Goal: Information Seeking & Learning: Compare options

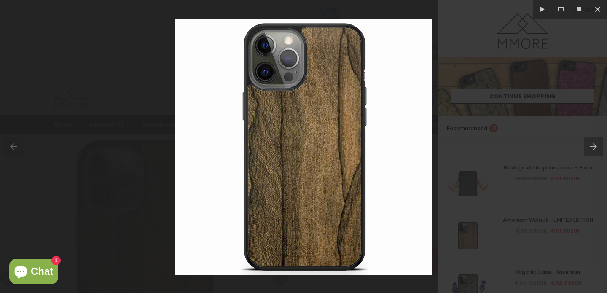
click at [453, 151] on div at bounding box center [303, 146] width 607 height 293
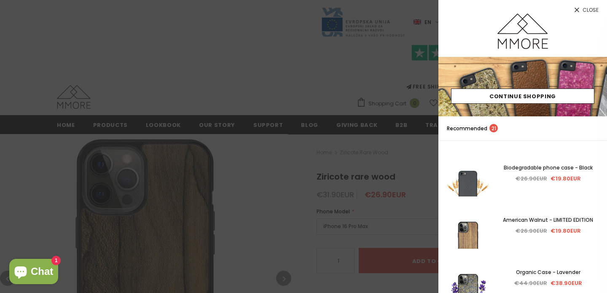
click at [599, 10] on link "Close" at bounding box center [523, 6] width 169 height 13
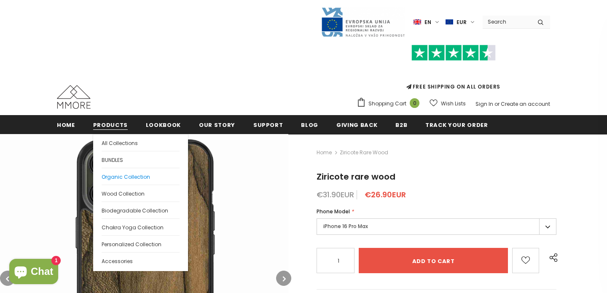
click at [108, 178] on span "Organic Collection" at bounding box center [126, 176] width 48 height 7
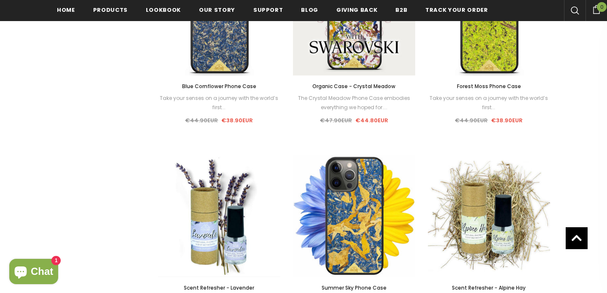
scroll to position [742, 0]
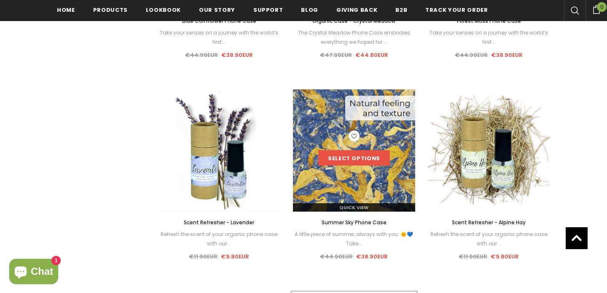
click at [355, 151] on link "Select options" at bounding box center [354, 158] width 72 height 15
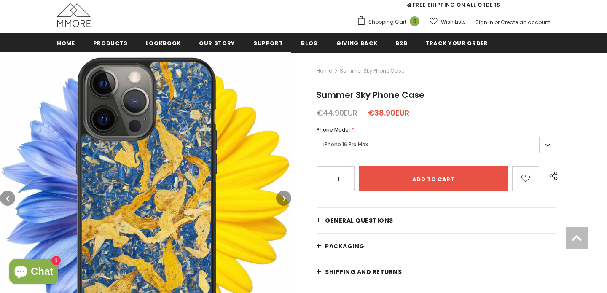
scroll to position [93, 0]
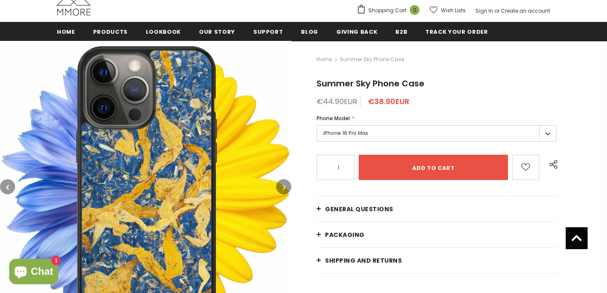
click at [284, 189] on icon "button" at bounding box center [284, 187] width 3 height 8
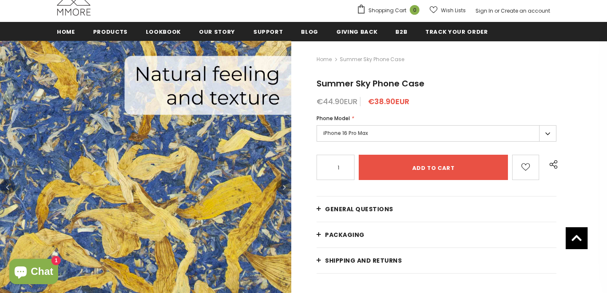
click at [284, 189] on icon "button" at bounding box center [284, 187] width 3 height 8
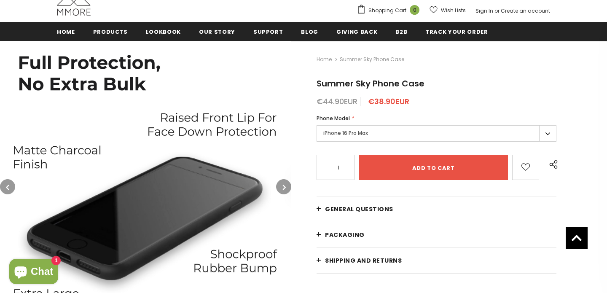
click at [284, 189] on icon "button" at bounding box center [284, 187] width 3 height 8
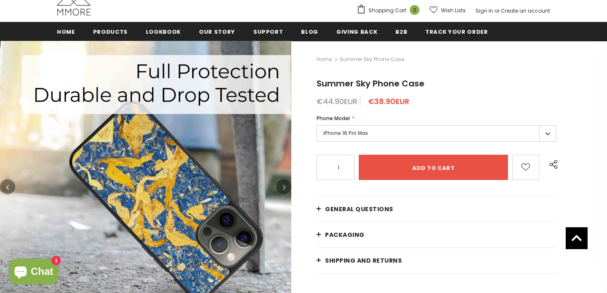
click at [284, 189] on icon "button" at bounding box center [284, 187] width 3 height 8
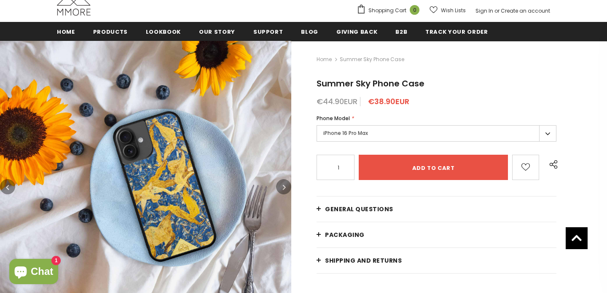
click at [284, 189] on icon "button" at bounding box center [284, 187] width 3 height 8
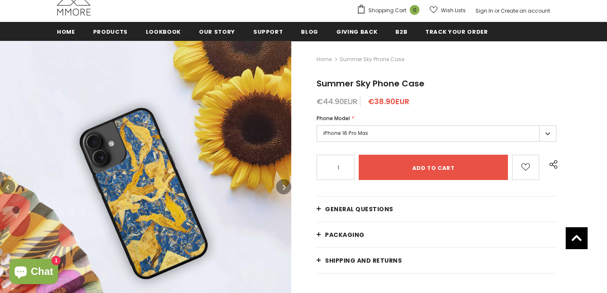
click at [284, 189] on icon "button" at bounding box center [284, 187] width 3 height 8
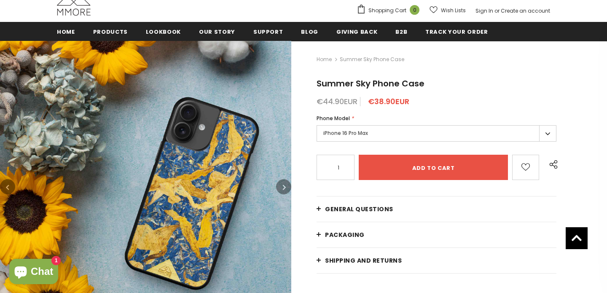
click at [284, 189] on icon "button" at bounding box center [284, 187] width 3 height 8
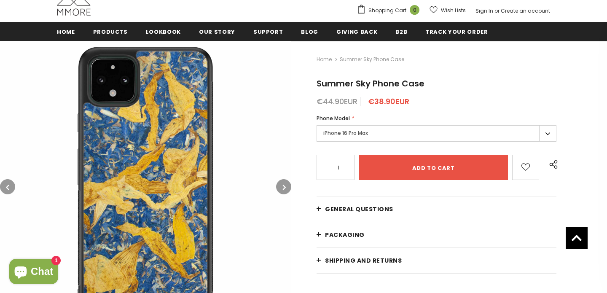
click at [284, 189] on icon "button" at bounding box center [284, 187] width 3 height 8
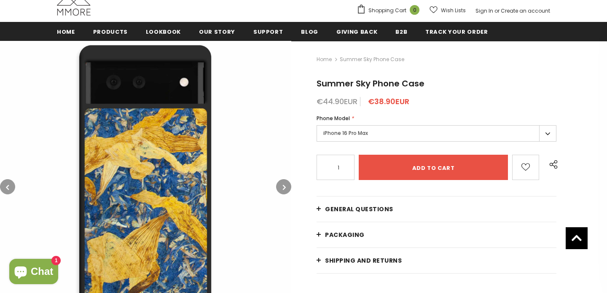
click at [284, 189] on icon "button" at bounding box center [284, 187] width 3 height 8
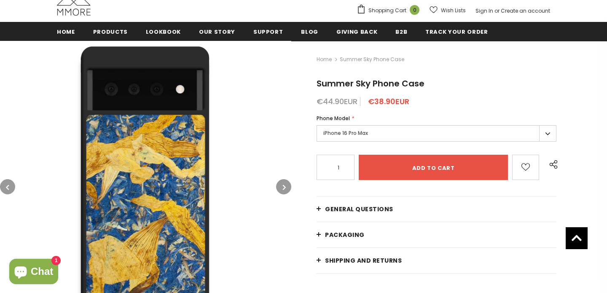
click at [284, 189] on icon "button" at bounding box center [284, 187] width 3 height 8
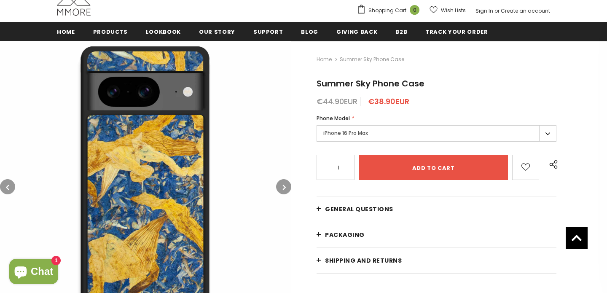
click at [284, 189] on icon "button" at bounding box center [284, 187] width 3 height 8
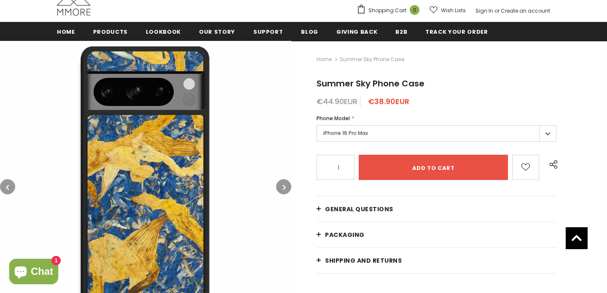
click at [284, 189] on icon "button" at bounding box center [284, 187] width 3 height 8
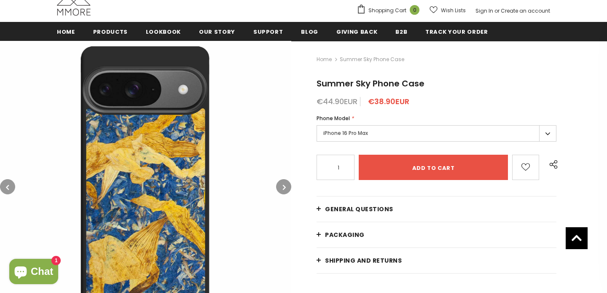
click at [284, 189] on icon "button" at bounding box center [284, 187] width 3 height 8
click at [289, 185] on button "button" at bounding box center [283, 186] width 15 height 15
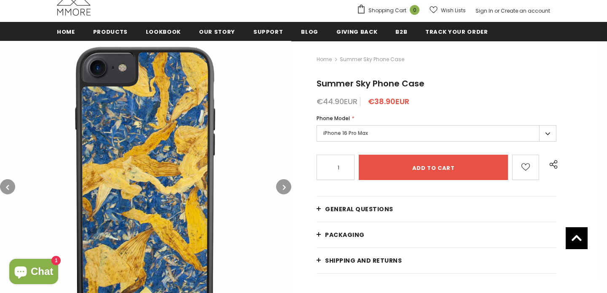
click at [289, 185] on button "button" at bounding box center [283, 186] width 15 height 15
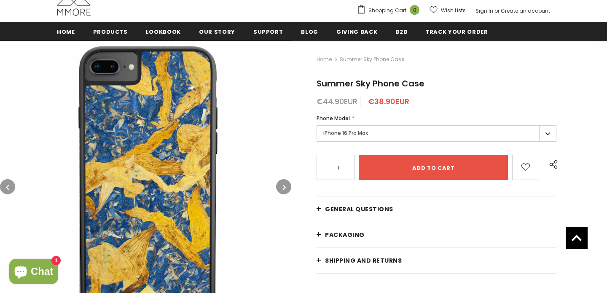
click at [289, 185] on button "button" at bounding box center [283, 186] width 15 height 15
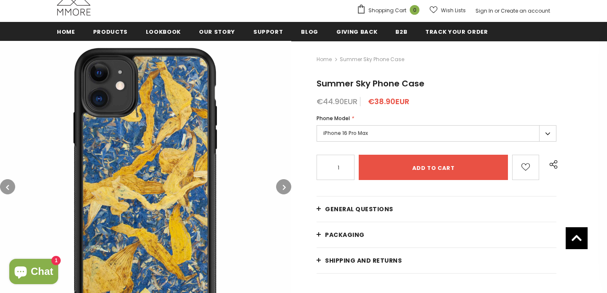
click at [289, 185] on button "button" at bounding box center [283, 186] width 15 height 15
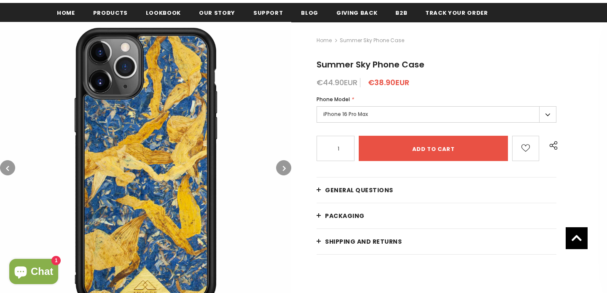
scroll to position [115, 0]
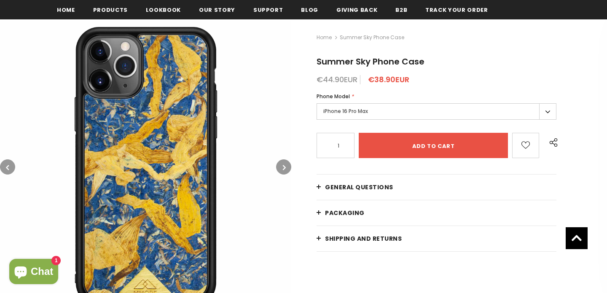
click at [159, 168] on img at bounding box center [145, 166] width 291 height 291
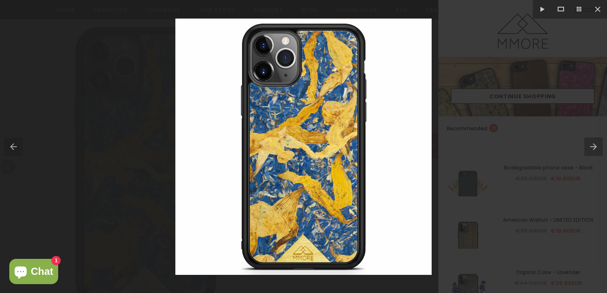
click at [96, 186] on div at bounding box center [303, 146] width 607 height 293
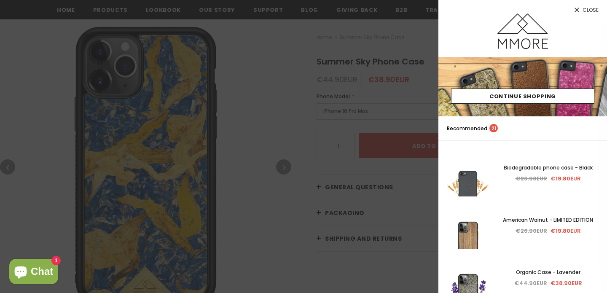
click at [586, 8] on span "Close" at bounding box center [591, 10] width 16 height 5
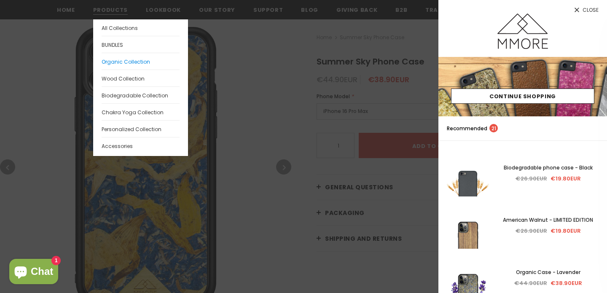
click at [118, 62] on span "Organic Collection" at bounding box center [126, 61] width 48 height 7
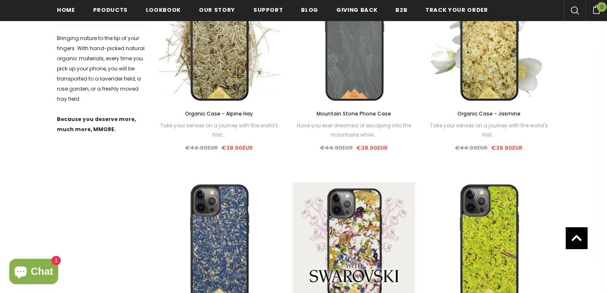
scroll to position [560, 0]
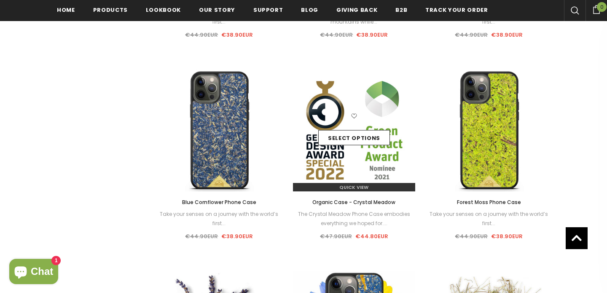
click at [335, 128] on div "Select options" at bounding box center [354, 130] width 122 height 40
click at [345, 179] on div "Quick View" at bounding box center [354, 184] width 122 height 15
click at [347, 187] on span "Quick View" at bounding box center [353, 187] width 29 height 7
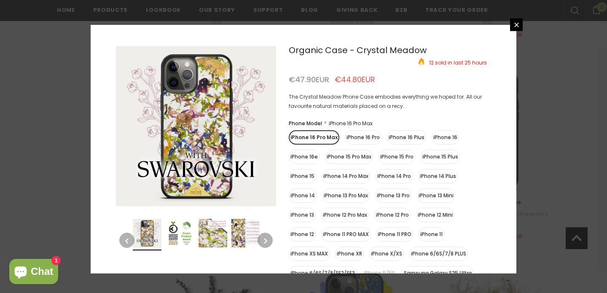
click at [267, 238] on icon "button" at bounding box center [265, 240] width 3 height 8
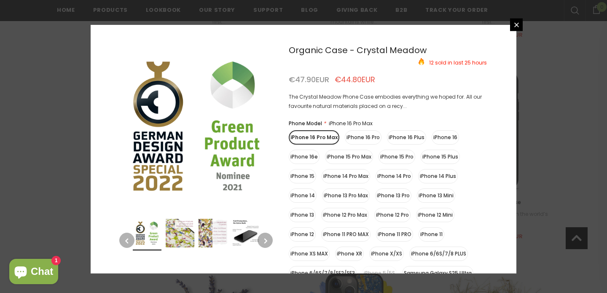
click at [267, 238] on icon "button" at bounding box center [265, 240] width 3 height 8
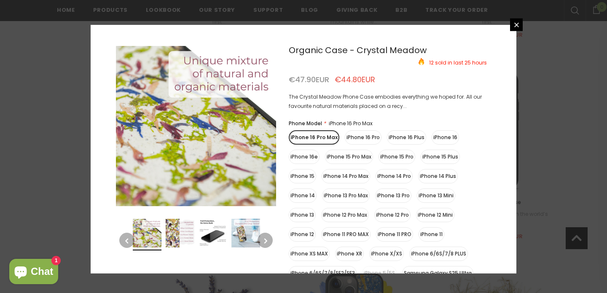
click at [267, 238] on icon "button" at bounding box center [265, 240] width 3 height 8
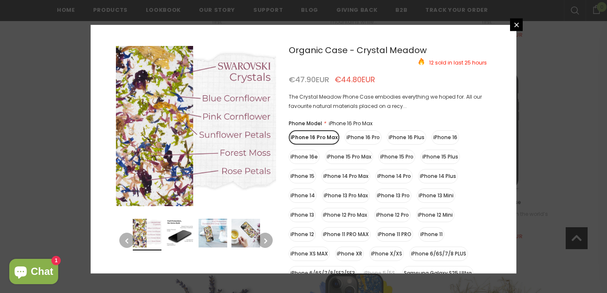
click at [267, 238] on icon "button" at bounding box center [265, 240] width 3 height 8
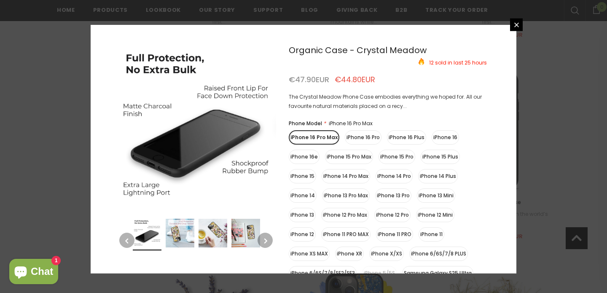
click at [267, 238] on icon "button" at bounding box center [265, 240] width 3 height 8
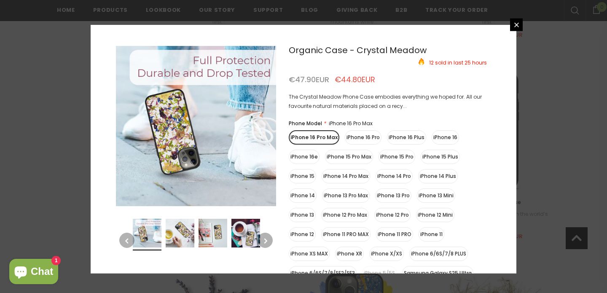
click at [267, 238] on icon "button" at bounding box center [265, 240] width 3 height 8
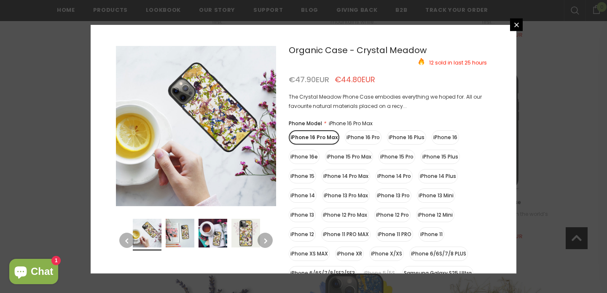
click at [267, 238] on icon "button" at bounding box center [265, 240] width 3 height 8
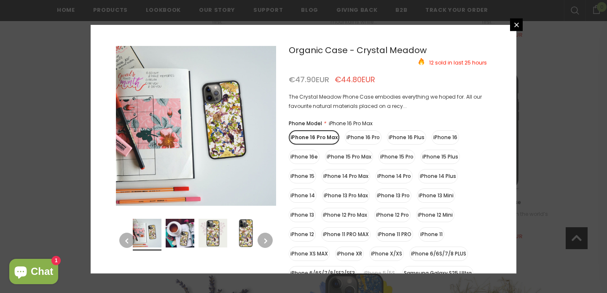
click at [267, 238] on icon "button" at bounding box center [265, 240] width 3 height 8
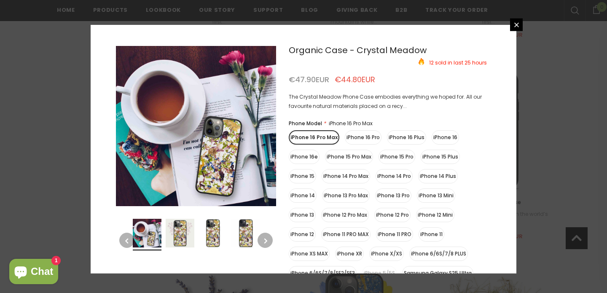
click at [267, 238] on icon "button" at bounding box center [265, 240] width 3 height 8
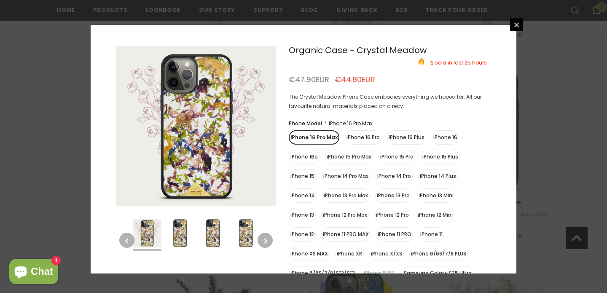
click at [267, 238] on icon "button" at bounding box center [265, 240] width 3 height 8
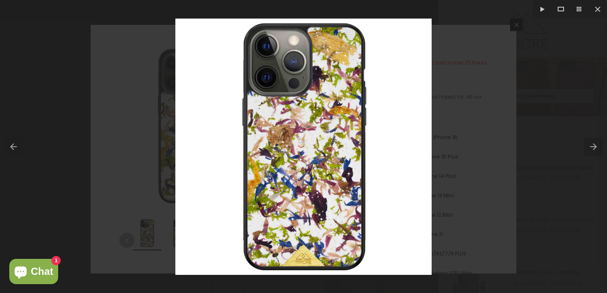
click at [466, 69] on div at bounding box center [303, 146] width 607 height 293
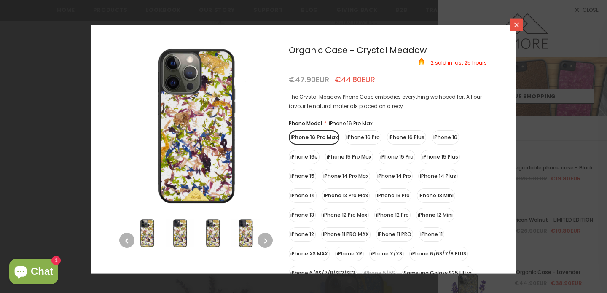
click at [515, 26] on icon at bounding box center [516, 24] width 5 height 5
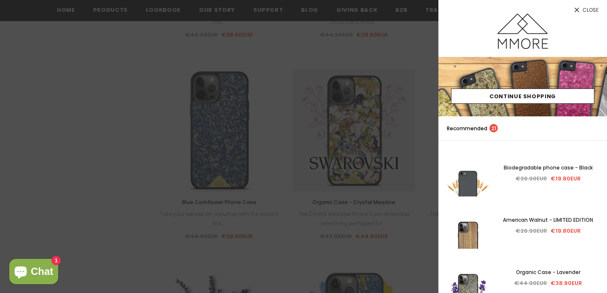
click at [104, 94] on div at bounding box center [303, 146] width 607 height 293
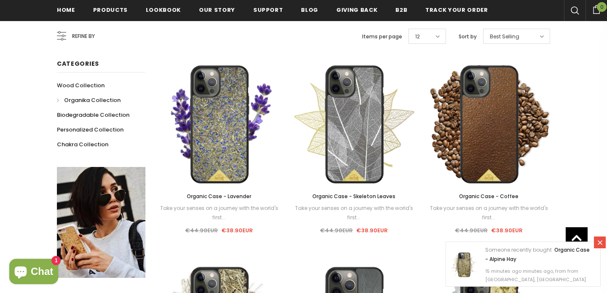
scroll to position [161, 0]
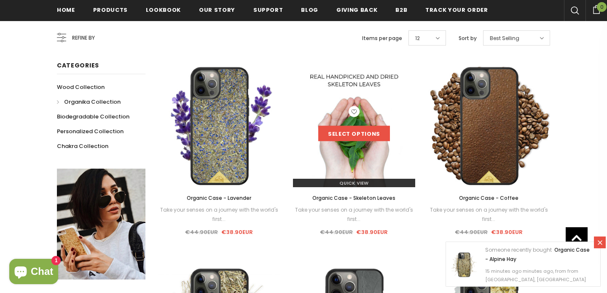
click at [358, 129] on link "Select options" at bounding box center [354, 133] width 72 height 15
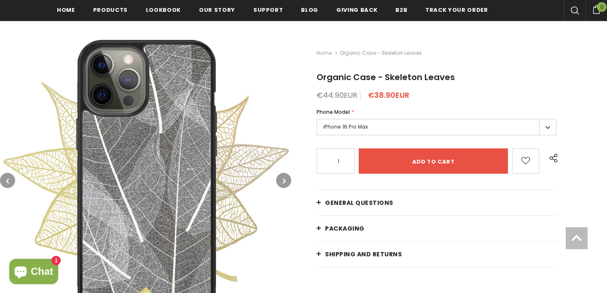
scroll to position [125, 0]
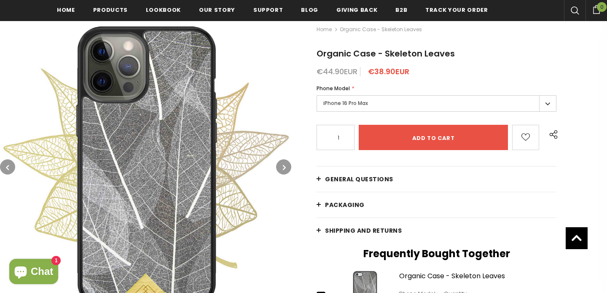
click at [281, 167] on button "button" at bounding box center [283, 166] width 15 height 15
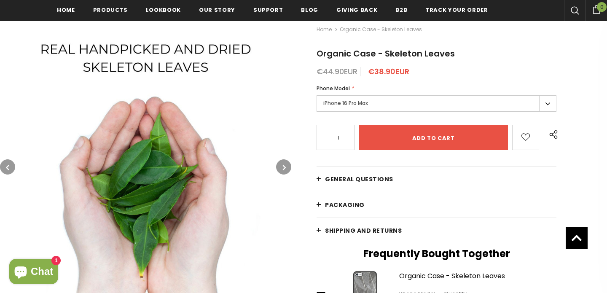
click at [281, 167] on button "button" at bounding box center [283, 166] width 15 height 15
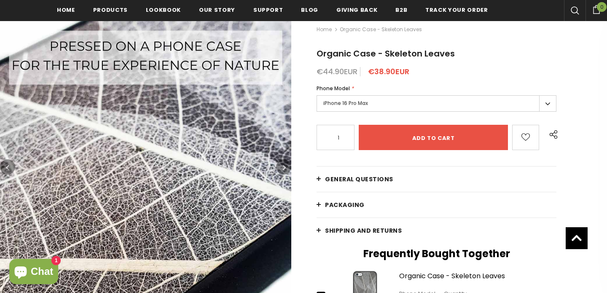
click at [281, 167] on button "button" at bounding box center [283, 166] width 15 height 15
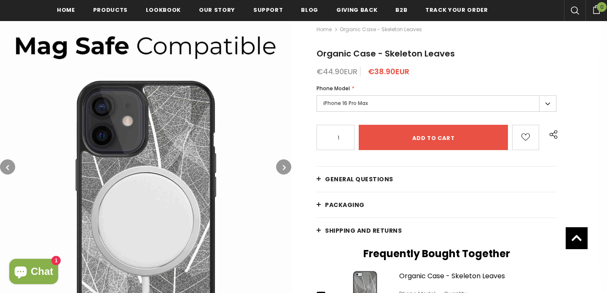
click at [281, 167] on button "button" at bounding box center [283, 166] width 15 height 15
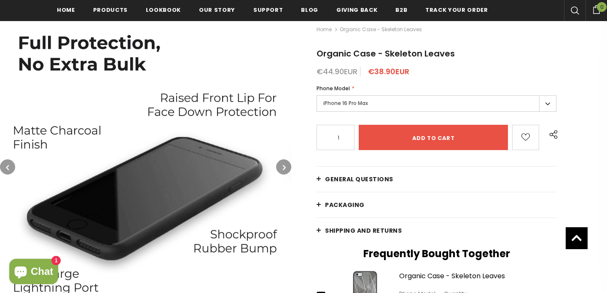
click at [281, 167] on button "button" at bounding box center [283, 166] width 15 height 15
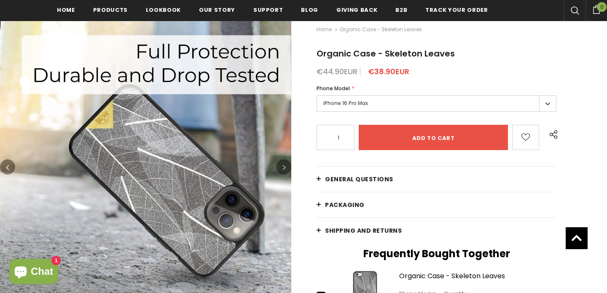
click at [281, 167] on button "button" at bounding box center [283, 166] width 15 height 15
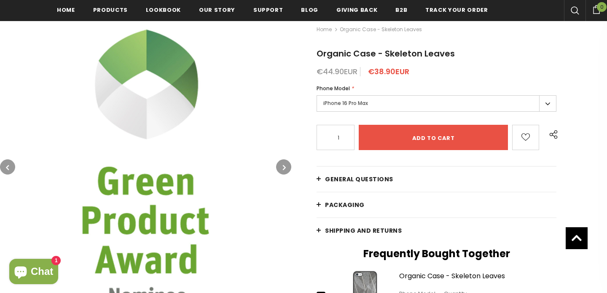
click at [281, 167] on button "button" at bounding box center [283, 166] width 15 height 15
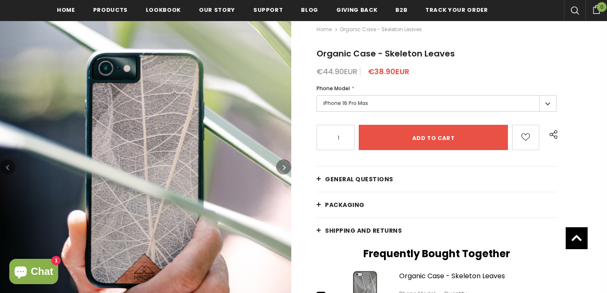
click at [281, 167] on button "button" at bounding box center [283, 166] width 15 height 15
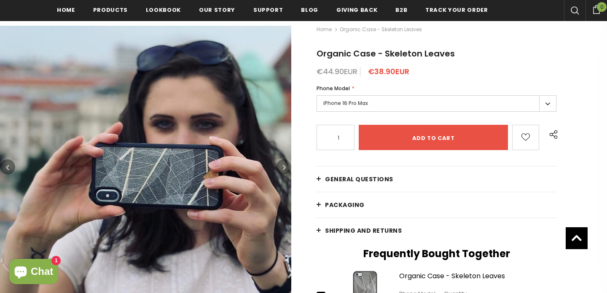
click at [281, 167] on button "button" at bounding box center [283, 166] width 15 height 15
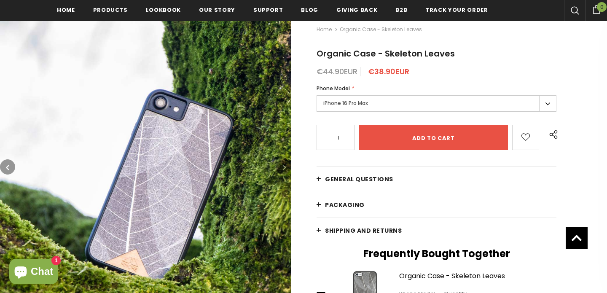
click at [281, 167] on button "button" at bounding box center [283, 166] width 15 height 15
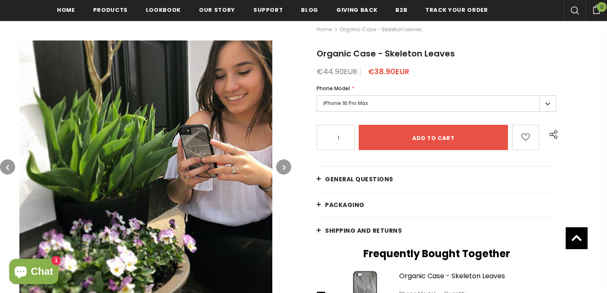
click at [281, 167] on button "button" at bounding box center [283, 166] width 15 height 15
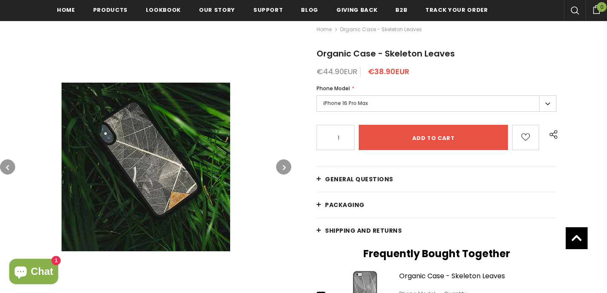
click at [281, 167] on button "button" at bounding box center [283, 166] width 15 height 15
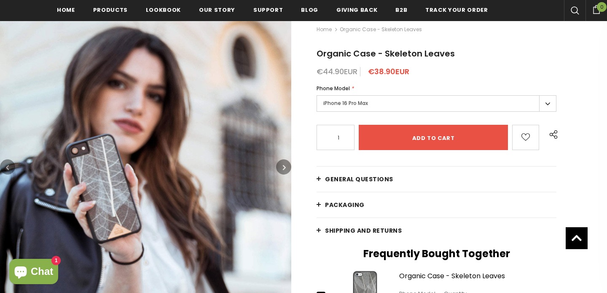
click at [281, 167] on button "button" at bounding box center [283, 166] width 15 height 15
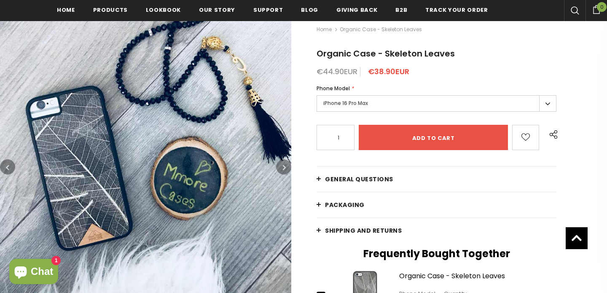
click at [281, 167] on button "button" at bounding box center [283, 166] width 15 height 15
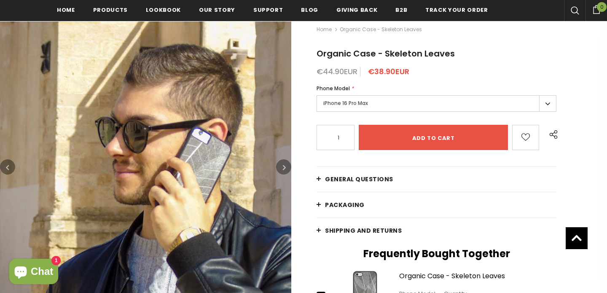
click at [281, 167] on button "button" at bounding box center [283, 166] width 15 height 15
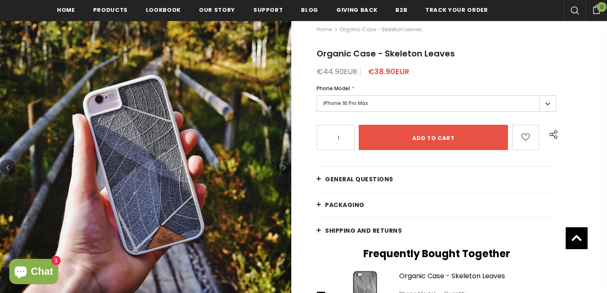
click at [281, 167] on button "button" at bounding box center [283, 166] width 15 height 15
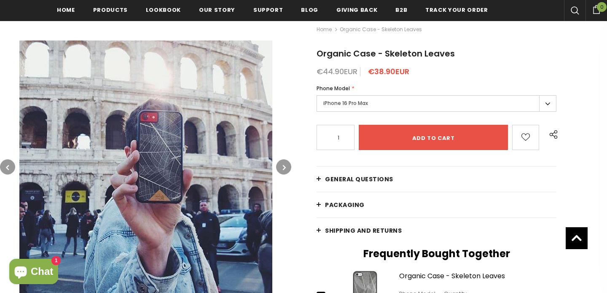
click at [281, 167] on button "button" at bounding box center [283, 166] width 15 height 15
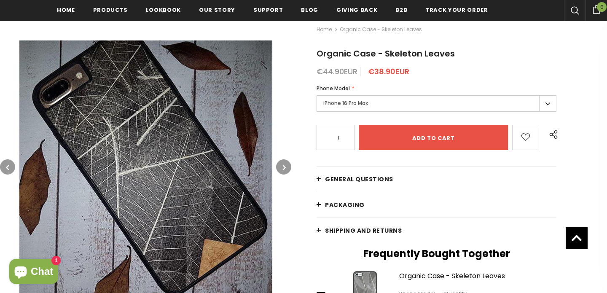
click at [281, 167] on button "button" at bounding box center [283, 166] width 15 height 15
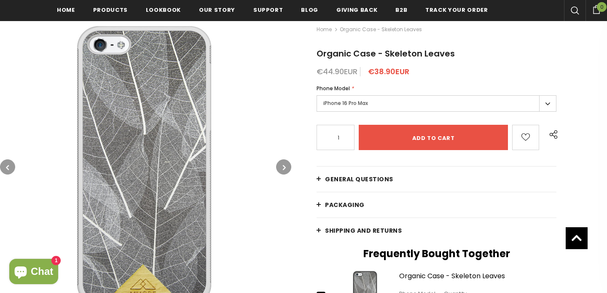
click at [281, 167] on button "button" at bounding box center [283, 166] width 15 height 15
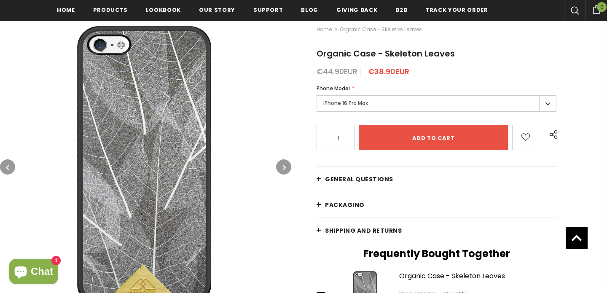
click at [281, 167] on button "button" at bounding box center [283, 166] width 15 height 15
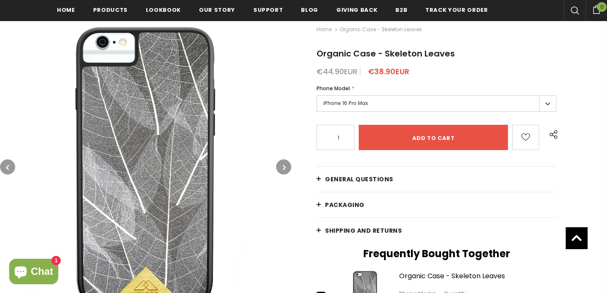
click at [281, 167] on button "button" at bounding box center [283, 166] width 15 height 15
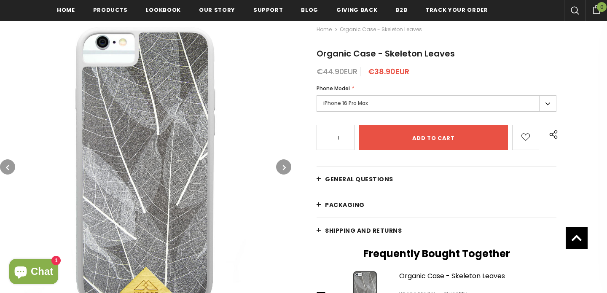
click at [283, 167] on icon "button" at bounding box center [284, 167] width 3 height 8
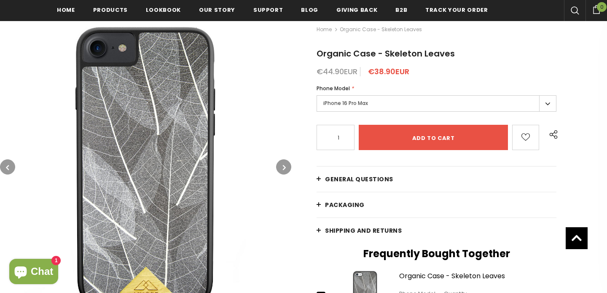
click at [283, 167] on icon "button" at bounding box center [284, 167] width 3 height 8
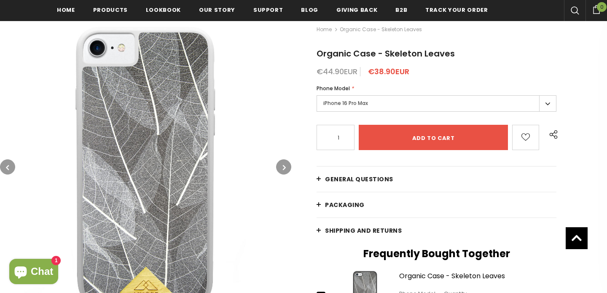
click at [283, 167] on icon "button" at bounding box center [284, 167] width 3 height 8
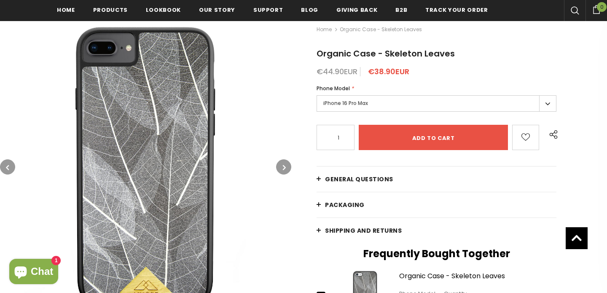
click at [283, 167] on icon "button" at bounding box center [284, 167] width 3 height 8
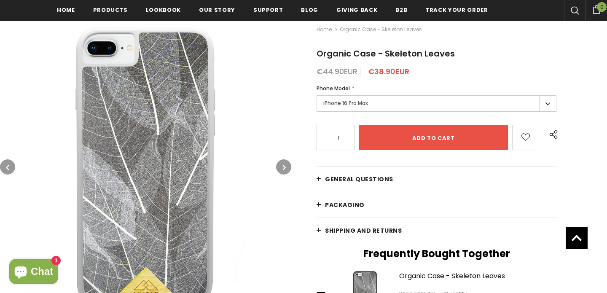
click at [283, 167] on icon "button" at bounding box center [284, 167] width 3 height 8
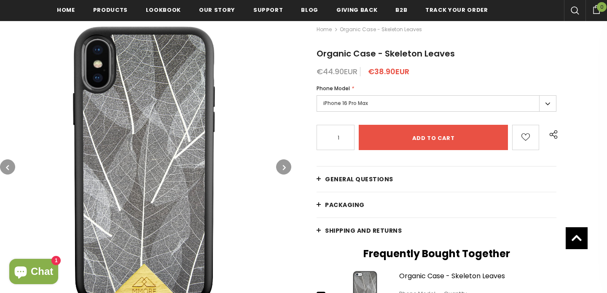
click at [283, 167] on icon "button" at bounding box center [284, 167] width 3 height 8
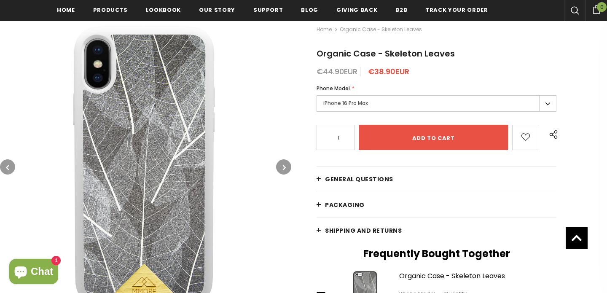
click at [283, 167] on icon "button" at bounding box center [284, 167] width 3 height 8
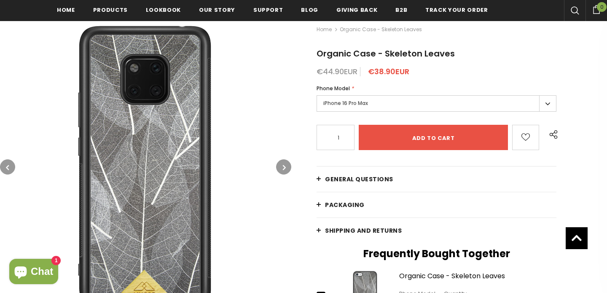
click at [283, 167] on icon "button" at bounding box center [284, 167] width 3 height 8
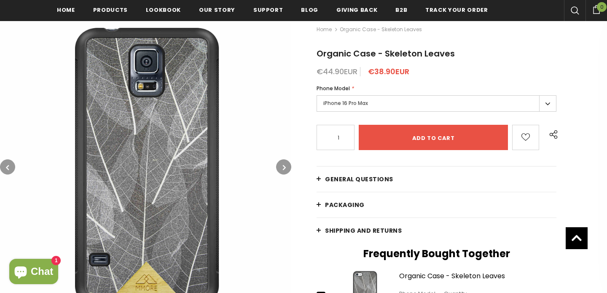
click at [283, 167] on icon "button" at bounding box center [284, 167] width 3 height 8
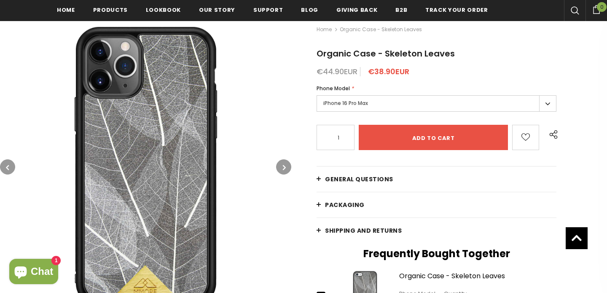
click at [281, 169] on button "button" at bounding box center [283, 166] width 15 height 15
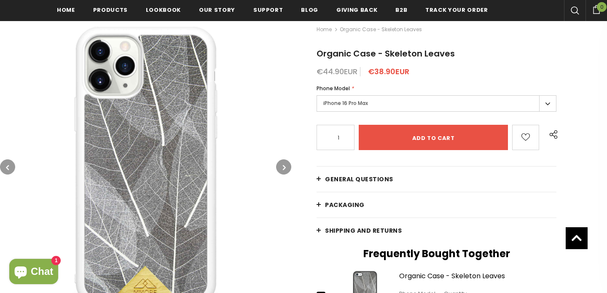
click at [281, 169] on button "button" at bounding box center [283, 166] width 15 height 15
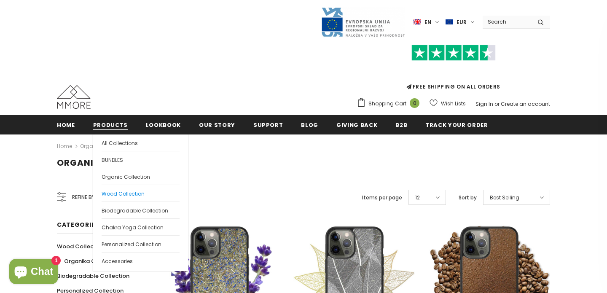
click at [120, 196] on span "Wood Collection" at bounding box center [123, 193] width 43 height 7
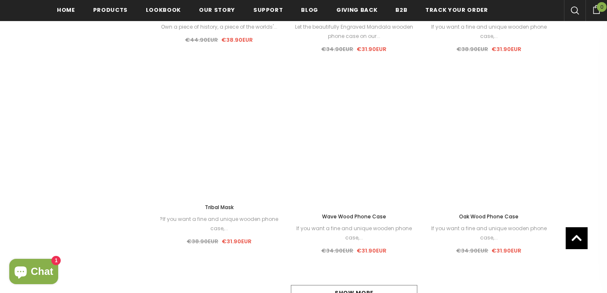
scroll to position [771, 0]
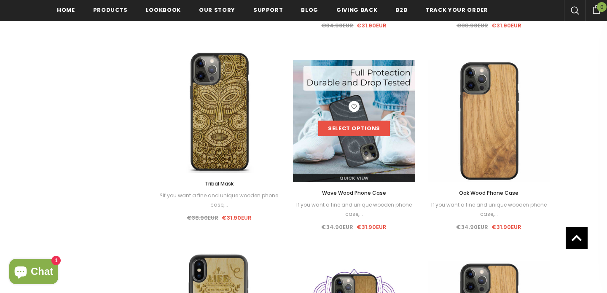
click at [347, 133] on link "Select options" at bounding box center [354, 128] width 72 height 15
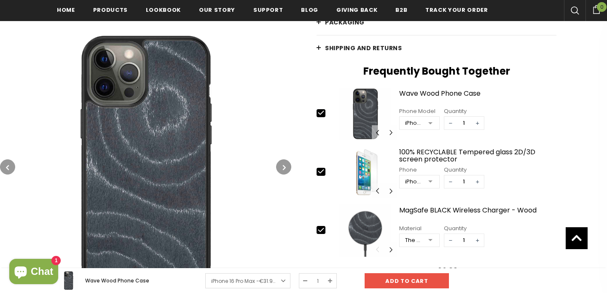
scroll to position [256, 0]
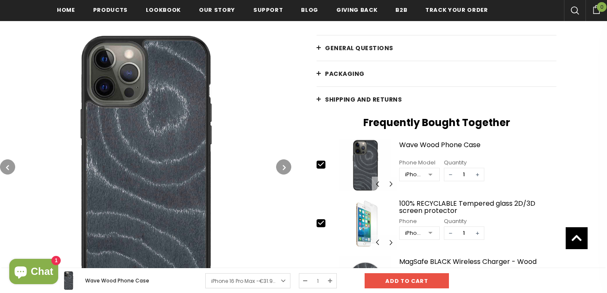
click at [283, 165] on icon "button" at bounding box center [284, 167] width 3 height 8
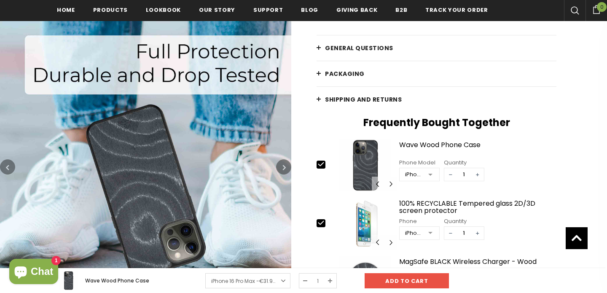
click at [283, 165] on icon "button" at bounding box center [284, 167] width 3 height 8
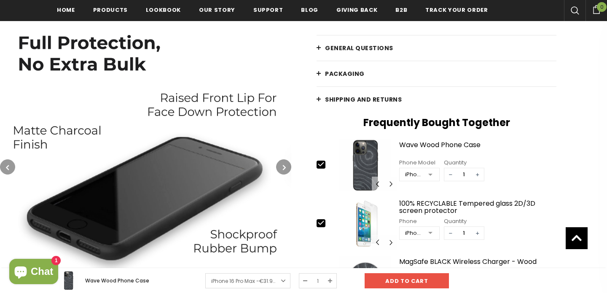
click at [283, 165] on icon "button" at bounding box center [284, 167] width 3 height 8
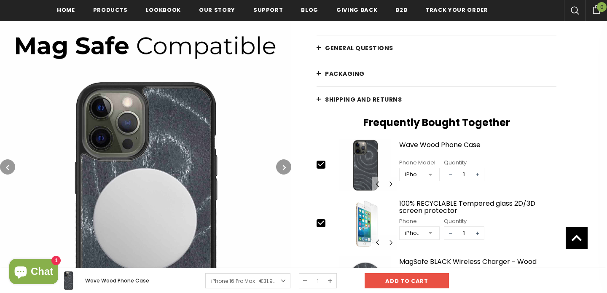
click at [283, 165] on icon "button" at bounding box center [284, 167] width 3 height 8
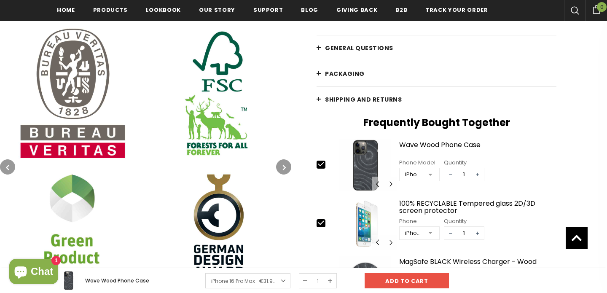
click at [283, 165] on icon "button" at bounding box center [284, 167] width 3 height 8
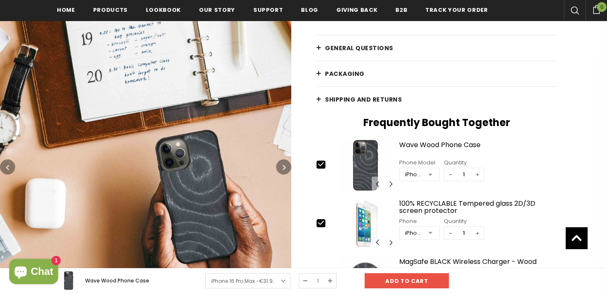
click at [283, 165] on icon "button" at bounding box center [284, 167] width 3 height 8
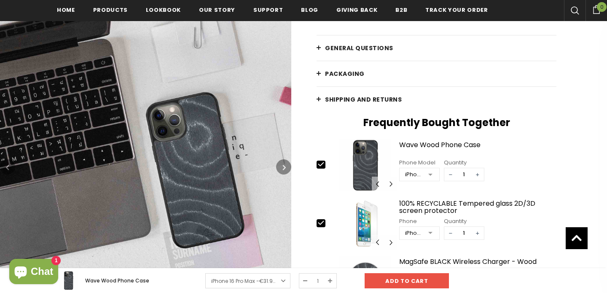
click at [283, 165] on icon "button" at bounding box center [284, 167] width 3 height 8
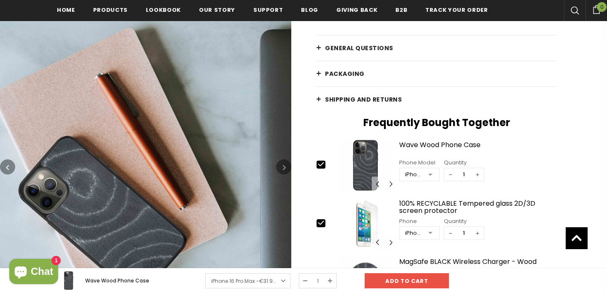
click at [283, 165] on icon "button" at bounding box center [284, 167] width 3 height 8
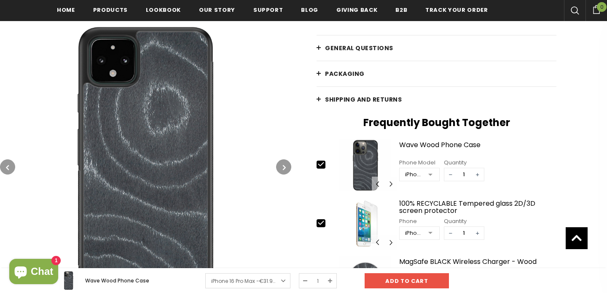
click at [283, 165] on icon "button" at bounding box center [284, 167] width 3 height 8
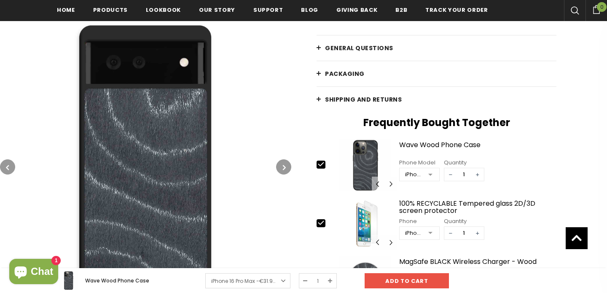
click at [283, 165] on icon "button" at bounding box center [284, 167] width 3 height 8
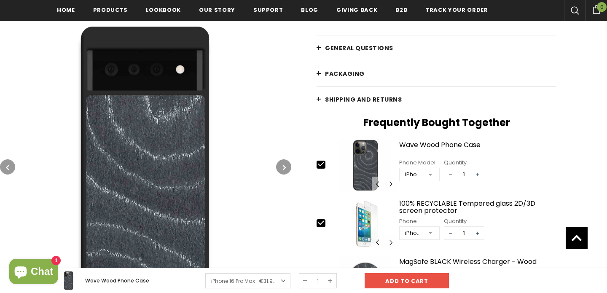
click at [283, 165] on icon "button" at bounding box center [284, 167] width 3 height 8
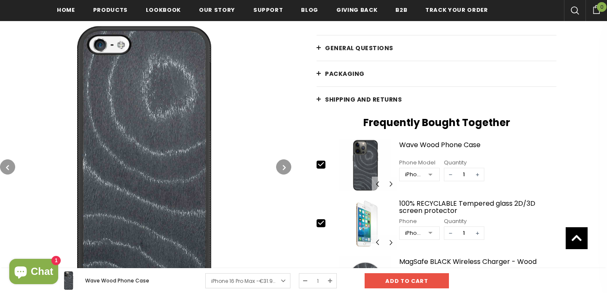
click at [283, 165] on icon "button" at bounding box center [284, 167] width 3 height 8
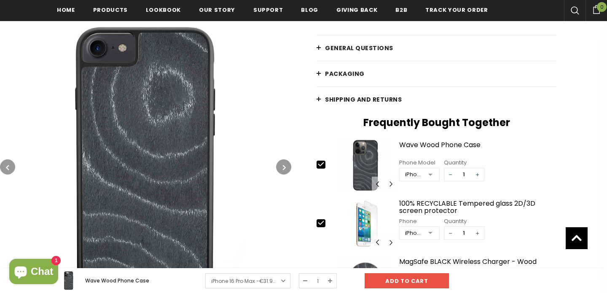
click at [283, 165] on icon "button" at bounding box center [284, 167] width 3 height 8
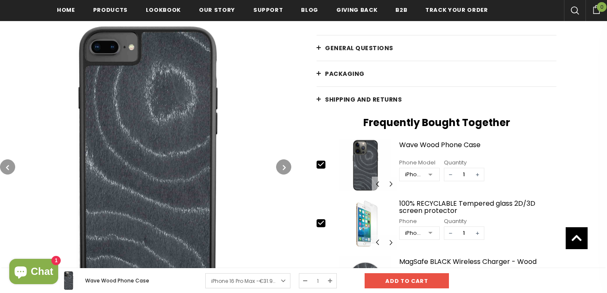
click at [283, 165] on icon "button" at bounding box center [284, 167] width 3 height 8
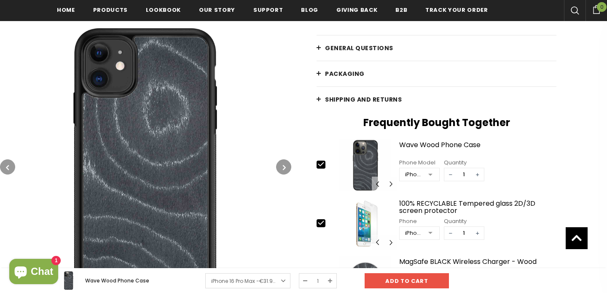
click at [283, 165] on icon "button" at bounding box center [284, 167] width 3 height 8
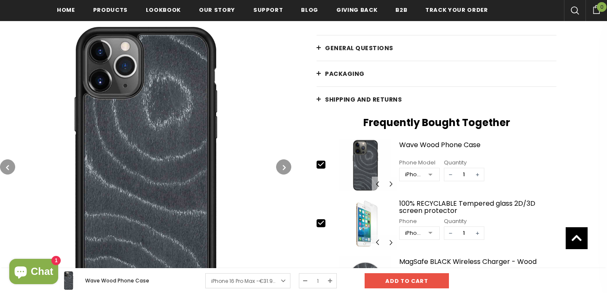
click at [283, 165] on icon "button" at bounding box center [284, 167] width 3 height 8
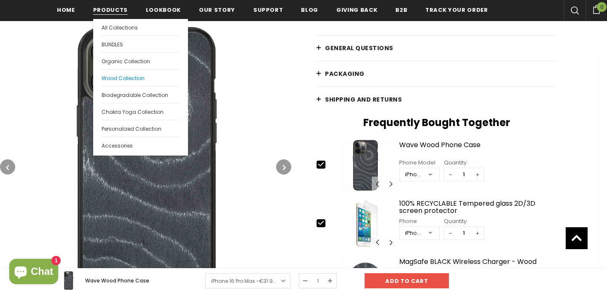
click at [111, 74] on link "Wood Collection" at bounding box center [141, 77] width 78 height 17
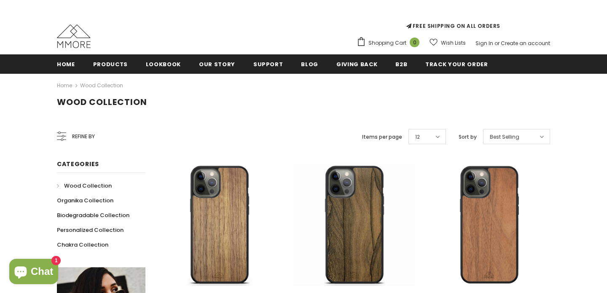
scroll to position [187, 0]
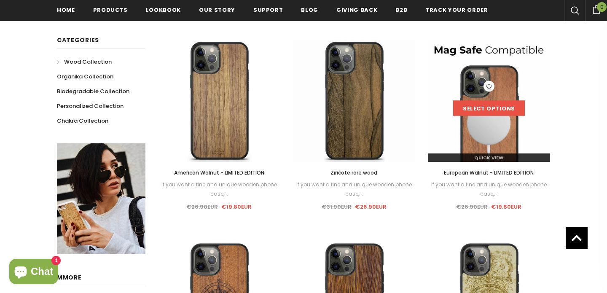
click at [486, 106] on link "Select options" at bounding box center [489, 108] width 72 height 15
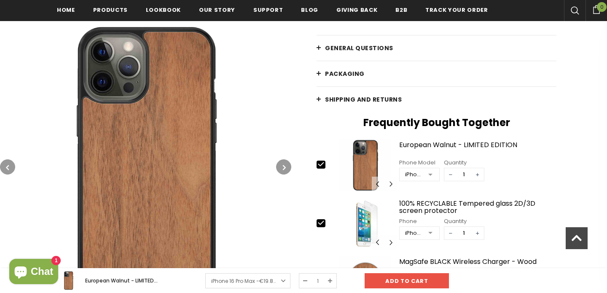
scroll to position [285, 0]
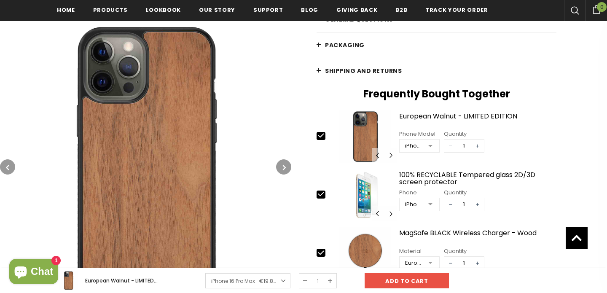
click at [288, 168] on button "button" at bounding box center [283, 166] width 15 height 15
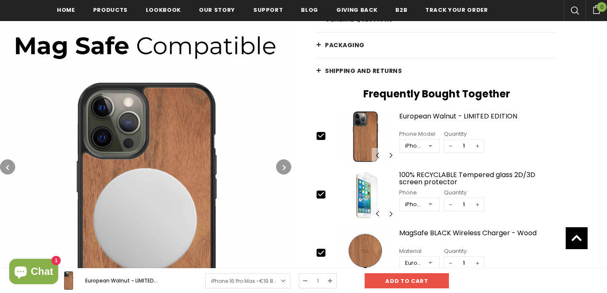
click at [288, 168] on button "button" at bounding box center [283, 166] width 15 height 15
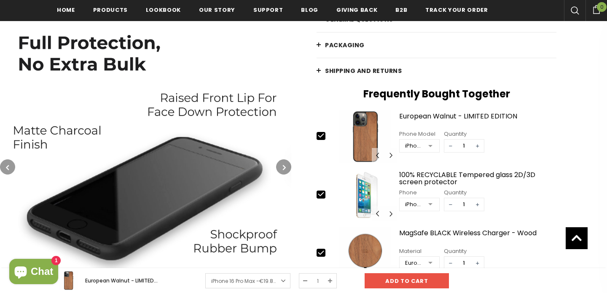
click at [288, 168] on button "button" at bounding box center [283, 166] width 15 height 15
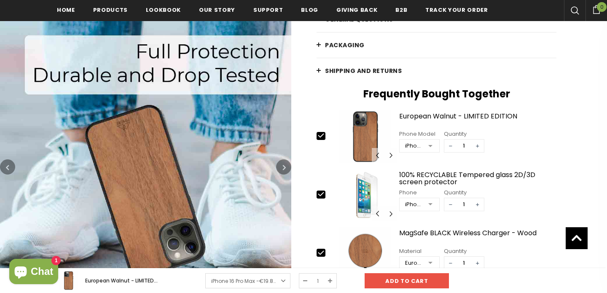
click at [288, 168] on button "button" at bounding box center [283, 166] width 15 height 15
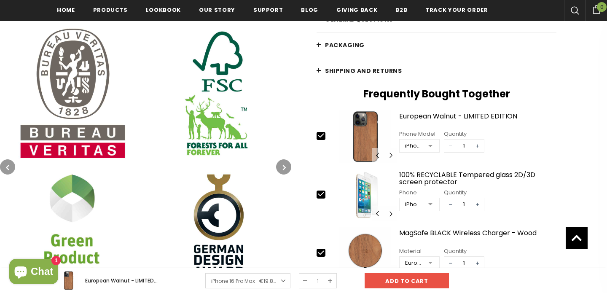
click at [283, 169] on icon "button" at bounding box center [284, 167] width 3 height 8
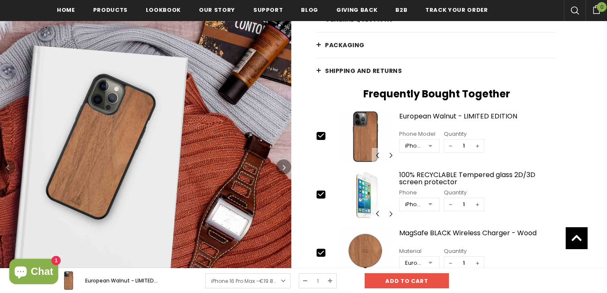
click at [283, 169] on icon "button" at bounding box center [284, 167] width 3 height 8
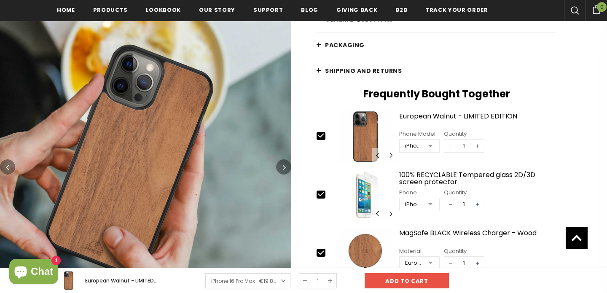
click at [283, 169] on icon "button" at bounding box center [284, 167] width 3 height 8
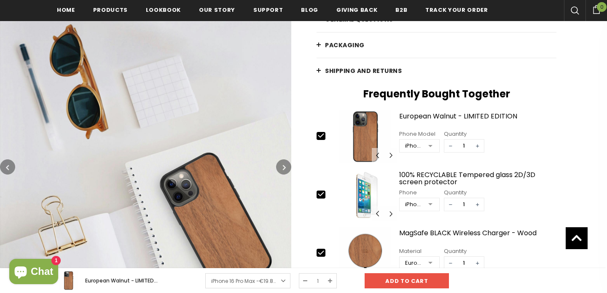
click at [283, 169] on icon "button" at bounding box center [284, 167] width 3 height 8
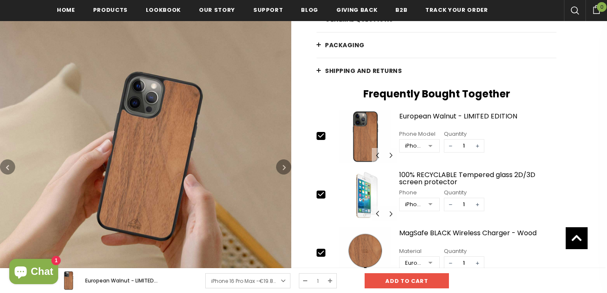
click at [283, 169] on icon "button" at bounding box center [284, 167] width 3 height 8
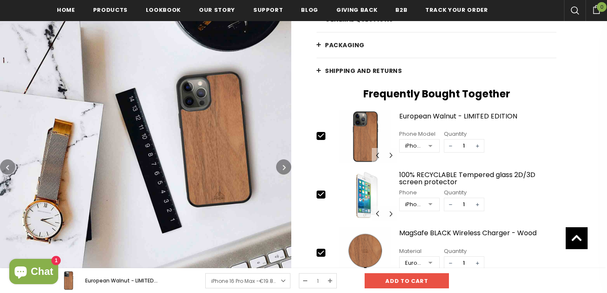
click at [283, 169] on icon "button" at bounding box center [284, 167] width 3 height 8
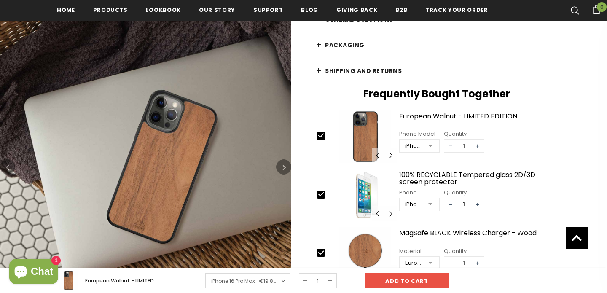
click at [283, 169] on icon "button" at bounding box center [284, 167] width 3 height 8
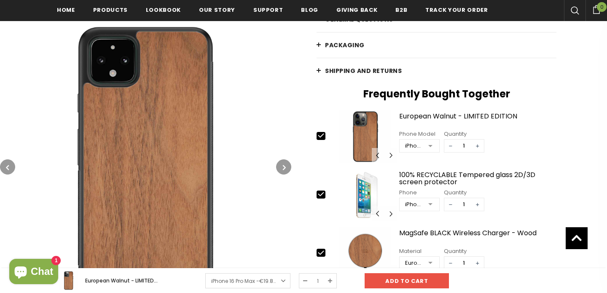
click at [6, 167] on icon "button" at bounding box center [7, 167] width 3 height 8
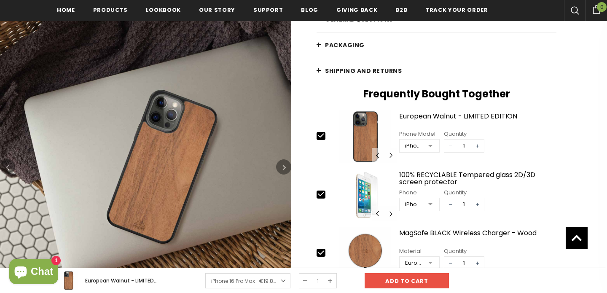
click at [6, 167] on icon "button" at bounding box center [7, 167] width 3 height 8
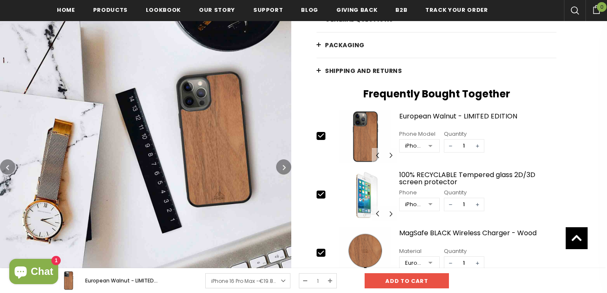
click at [6, 167] on icon "button" at bounding box center [7, 167] width 3 height 8
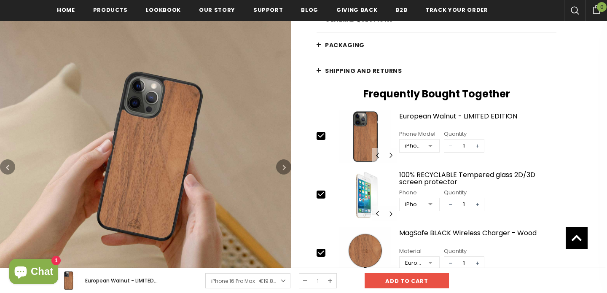
click at [175, 145] on img at bounding box center [145, 166] width 291 height 291
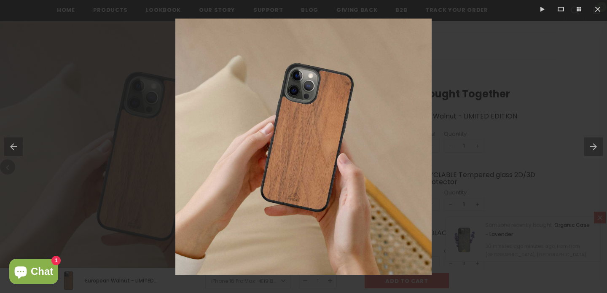
click at [472, 166] on div at bounding box center [303, 146] width 607 height 293
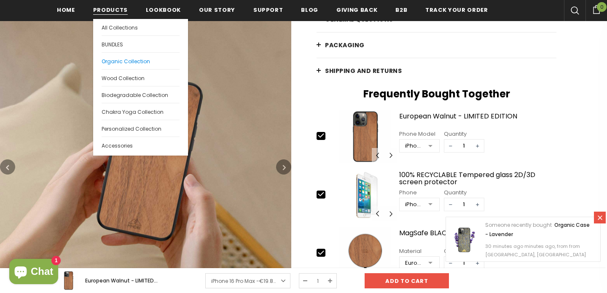
click at [113, 61] on span "Organic Collection" at bounding box center [126, 61] width 48 height 7
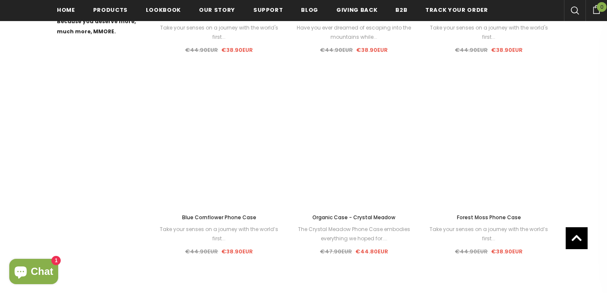
scroll to position [546, 0]
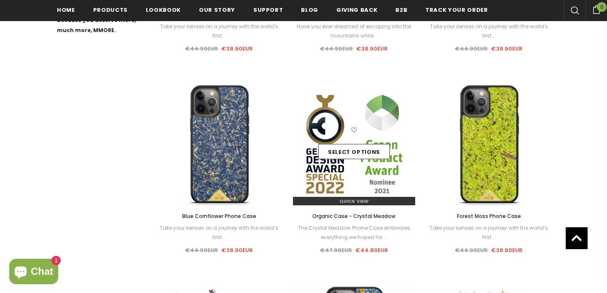
click at [322, 135] on div "Select options" at bounding box center [354, 144] width 122 height 40
click at [343, 170] on img at bounding box center [354, 144] width 122 height 122
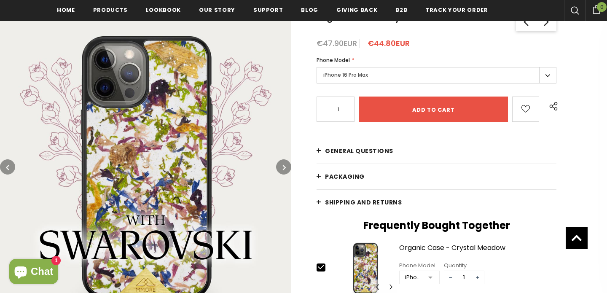
scroll to position [161, 0]
click at [282, 165] on button "button" at bounding box center [283, 166] width 15 height 15
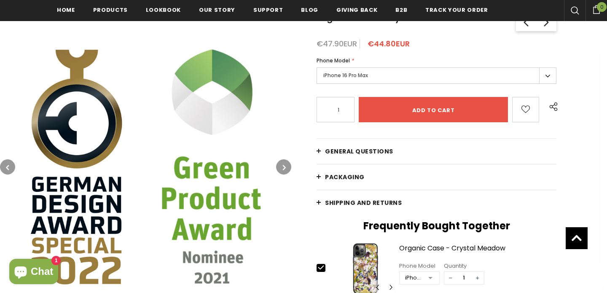
click at [284, 166] on icon "button" at bounding box center [284, 167] width 3 height 8
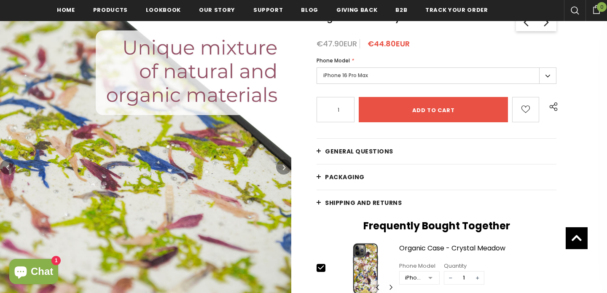
click at [284, 166] on icon "button" at bounding box center [284, 167] width 3 height 8
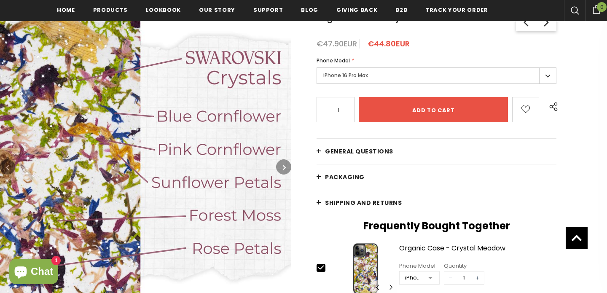
click at [284, 166] on icon "button" at bounding box center [284, 167] width 3 height 8
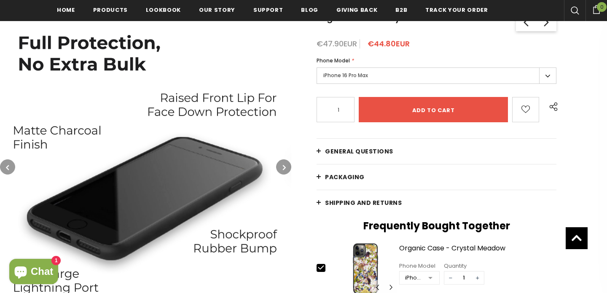
click at [284, 166] on icon "button" at bounding box center [284, 167] width 3 height 8
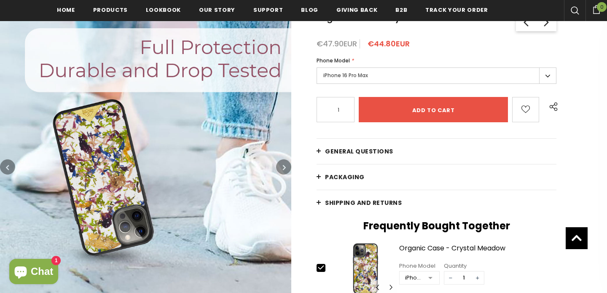
click at [284, 166] on icon "button" at bounding box center [284, 167] width 3 height 8
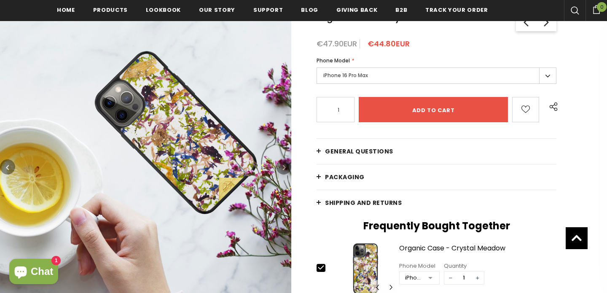
click at [284, 166] on icon "button" at bounding box center [284, 167] width 3 height 8
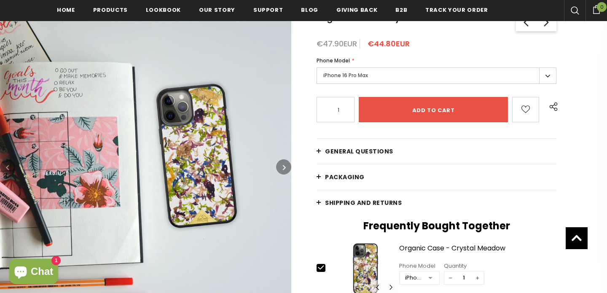
click at [284, 166] on icon "button" at bounding box center [284, 167] width 3 height 8
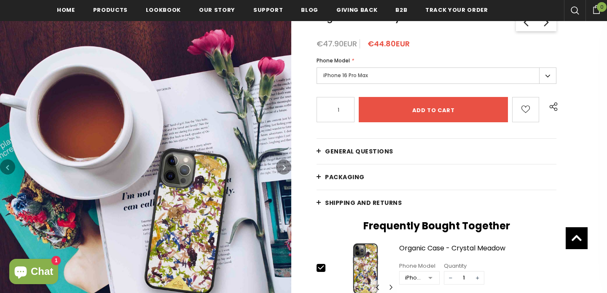
click at [284, 166] on icon "button" at bounding box center [284, 167] width 3 height 8
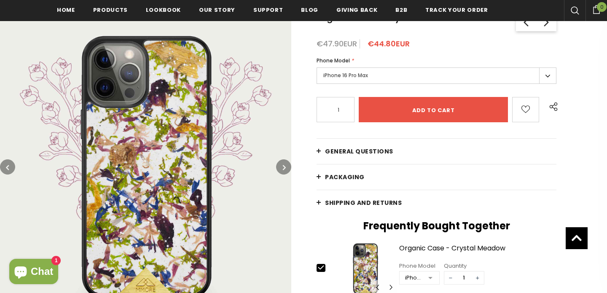
click at [284, 166] on icon "button" at bounding box center [284, 167] width 3 height 8
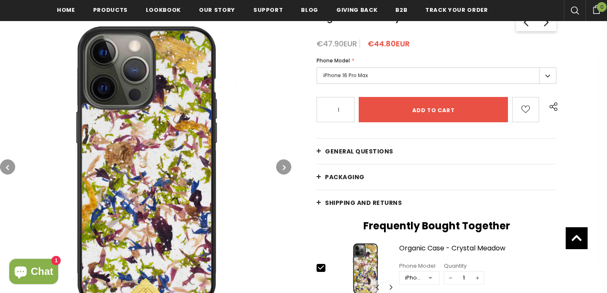
click at [3, 169] on button "button" at bounding box center [7, 166] width 15 height 15
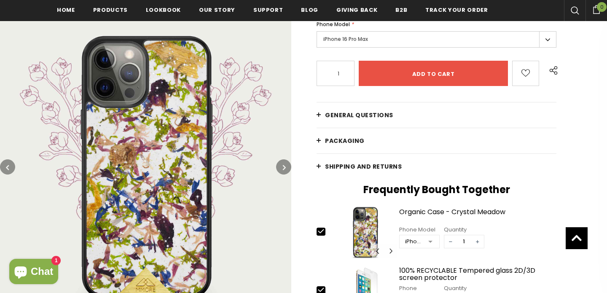
scroll to position [174, 0]
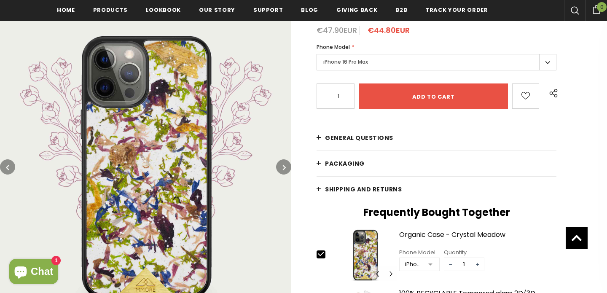
click at [291, 162] on img at bounding box center [145, 166] width 291 height 291
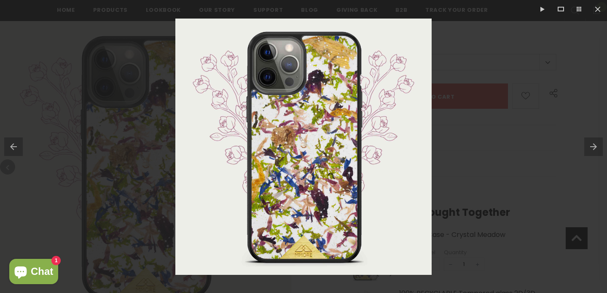
click at [590, 145] on button at bounding box center [595, 147] width 23 height 42
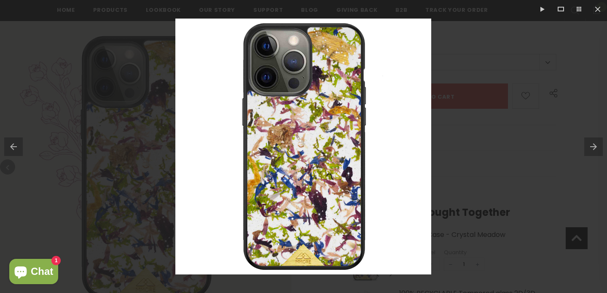
click at [590, 145] on button at bounding box center [595, 147] width 23 height 42
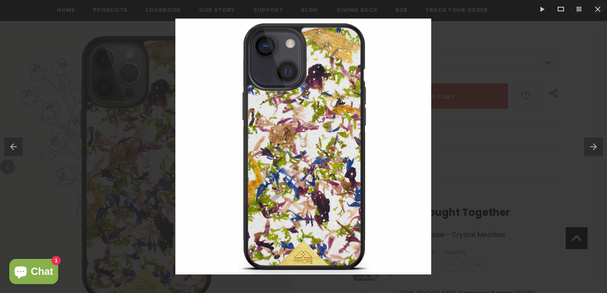
click at [590, 145] on button at bounding box center [595, 147] width 23 height 42
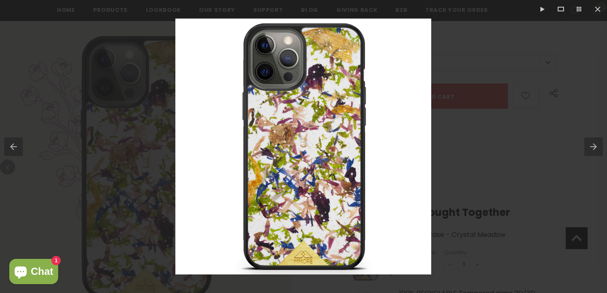
click at [590, 145] on button at bounding box center [595, 147] width 23 height 42
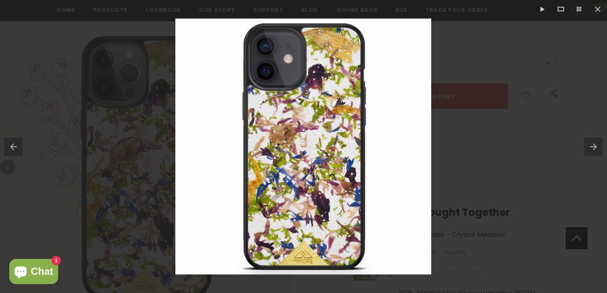
click at [590, 145] on button at bounding box center [595, 147] width 23 height 42
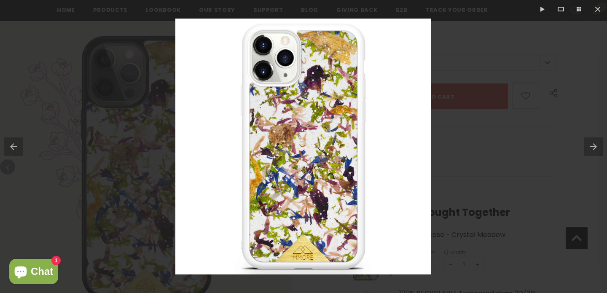
click at [590, 145] on button at bounding box center [595, 147] width 23 height 42
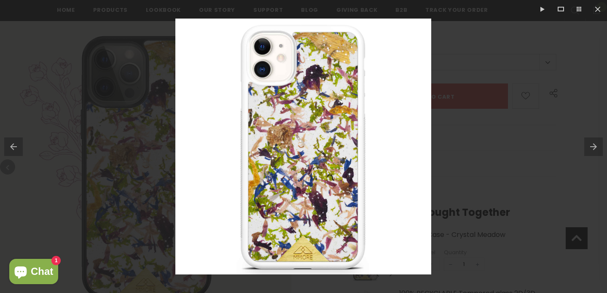
click at [590, 145] on button at bounding box center [595, 147] width 23 height 42
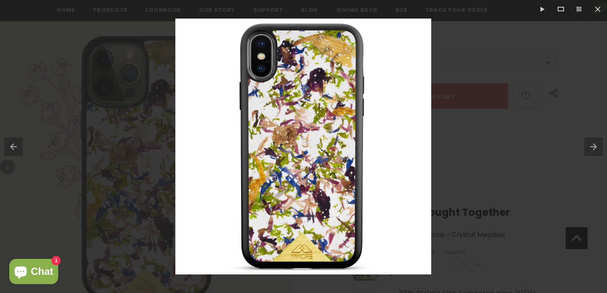
click at [590, 145] on button at bounding box center [595, 147] width 23 height 42
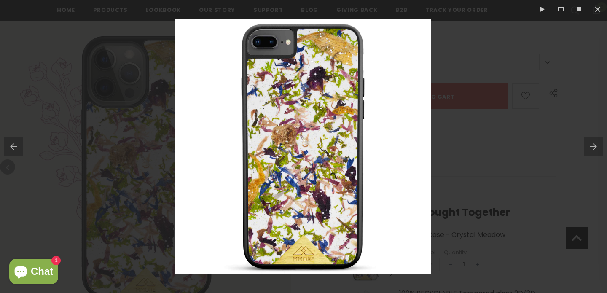
click at [590, 145] on button at bounding box center [595, 147] width 23 height 42
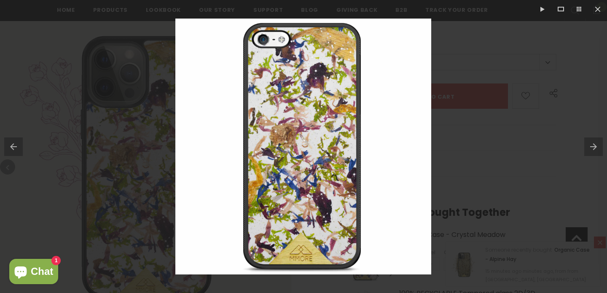
click at [590, 145] on button at bounding box center [595, 147] width 23 height 42
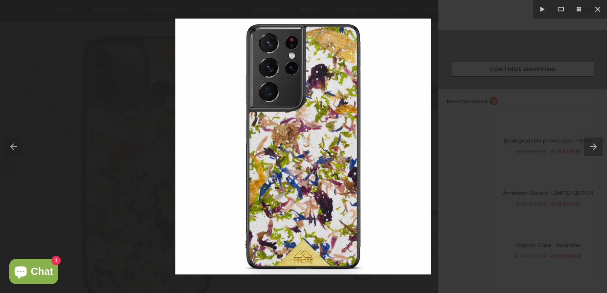
click at [590, 145] on button at bounding box center [595, 147] width 23 height 42
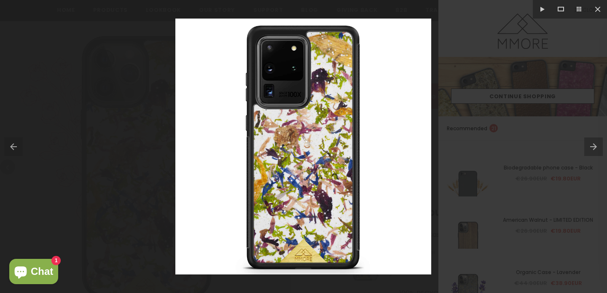
click at [590, 145] on button at bounding box center [595, 147] width 23 height 42
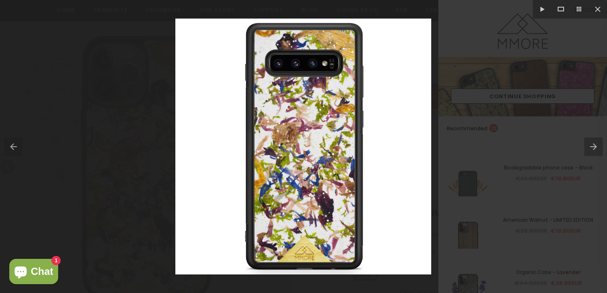
click at [590, 145] on button at bounding box center [595, 147] width 23 height 42
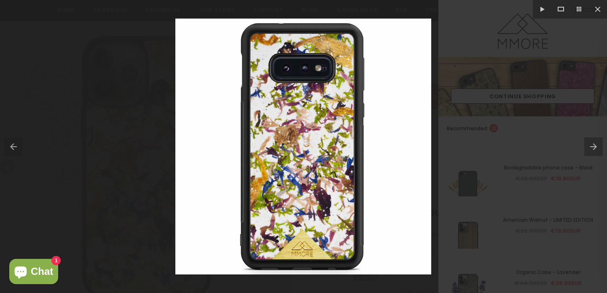
click at [590, 145] on button at bounding box center [595, 147] width 23 height 42
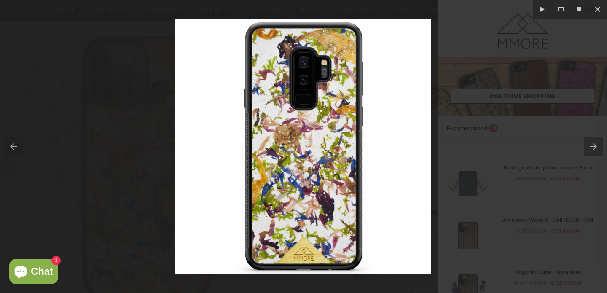
click at [589, 145] on button at bounding box center [595, 147] width 23 height 42
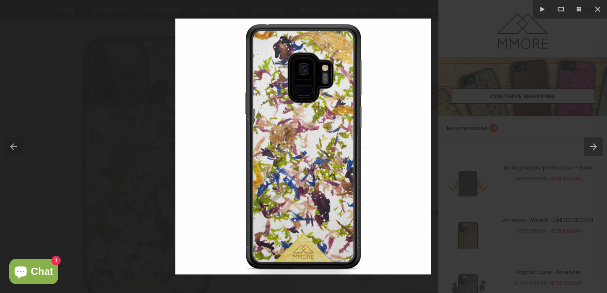
click at [589, 145] on button at bounding box center [595, 147] width 23 height 42
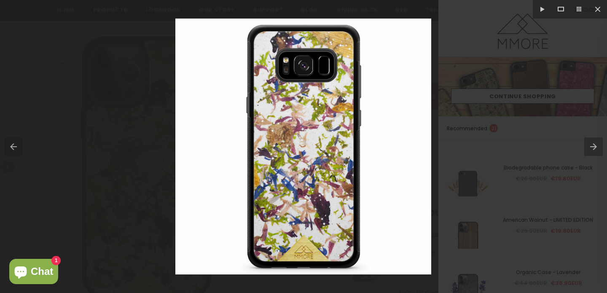
click at [589, 145] on button at bounding box center [595, 147] width 23 height 42
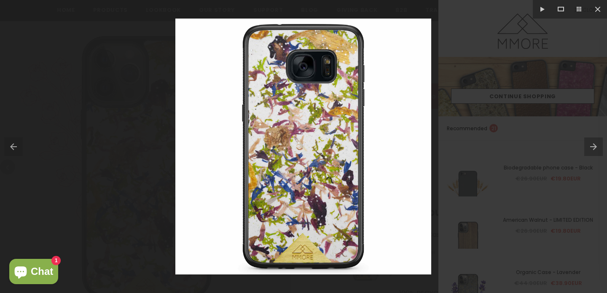
click at [589, 145] on button at bounding box center [595, 147] width 23 height 42
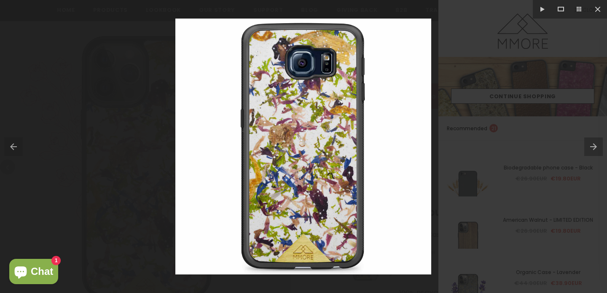
click at [121, 183] on div at bounding box center [303, 146] width 607 height 293
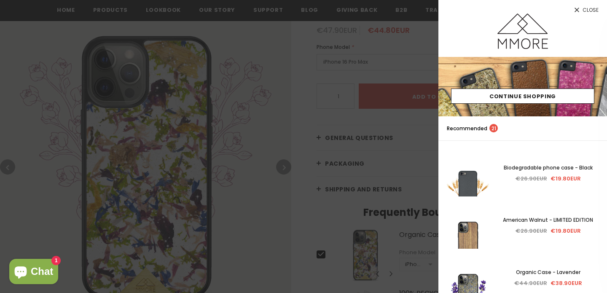
click at [576, 11] on icon at bounding box center [577, 10] width 5 height 5
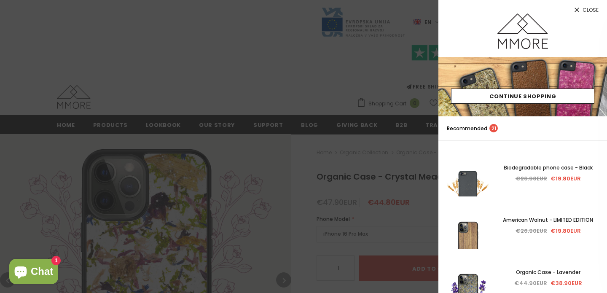
click at [235, 121] on div at bounding box center [303, 146] width 607 height 293
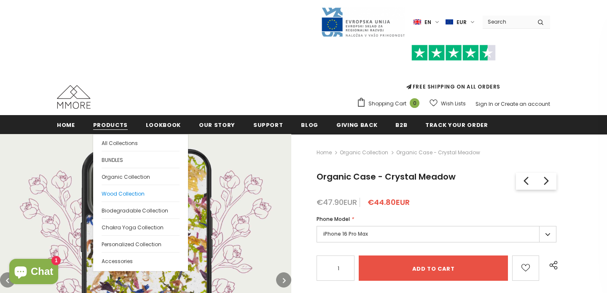
click at [120, 191] on span "Wood Collection" at bounding box center [123, 193] width 43 height 7
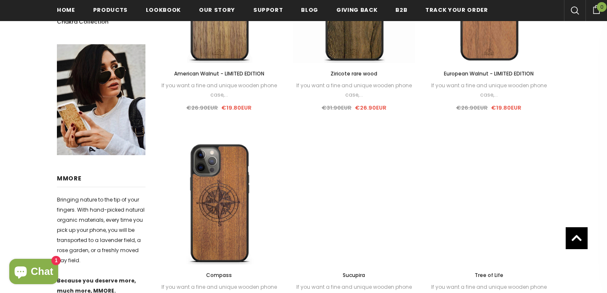
scroll to position [398, 0]
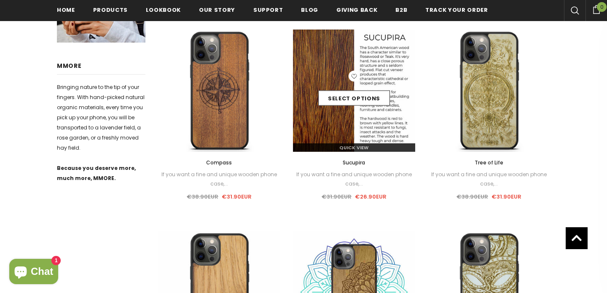
click at [348, 110] on div "Select options" at bounding box center [354, 91] width 122 height 40
click at [326, 79] on div "Select options" at bounding box center [354, 91] width 122 height 40
click at [344, 125] on img at bounding box center [354, 91] width 122 height 122
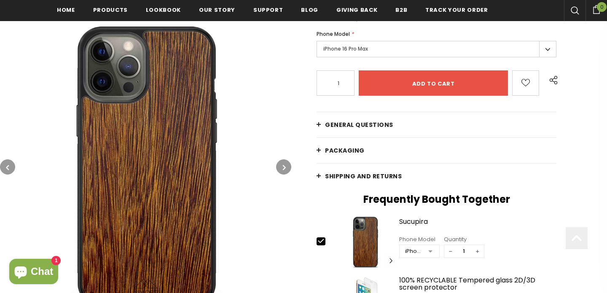
scroll to position [202, 0]
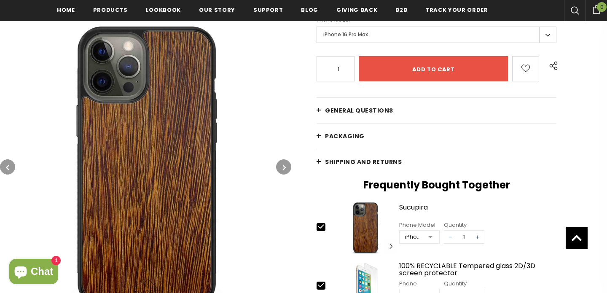
click at [283, 169] on icon "button" at bounding box center [284, 167] width 3 height 8
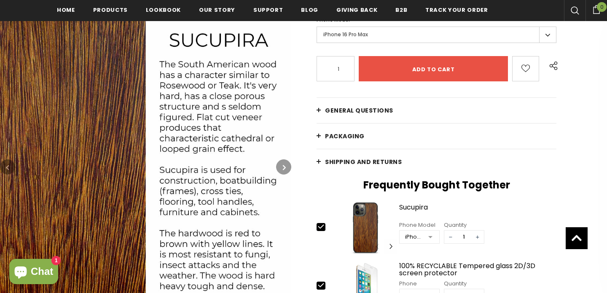
click at [283, 169] on icon "button" at bounding box center [284, 167] width 3 height 8
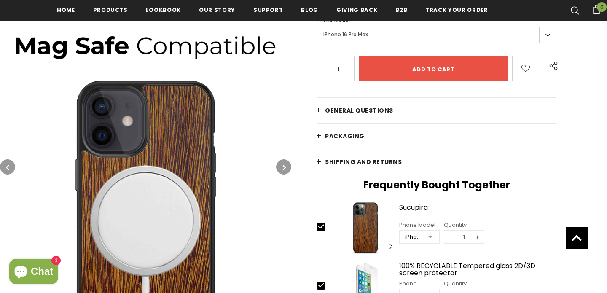
click at [283, 169] on icon "button" at bounding box center [284, 167] width 3 height 8
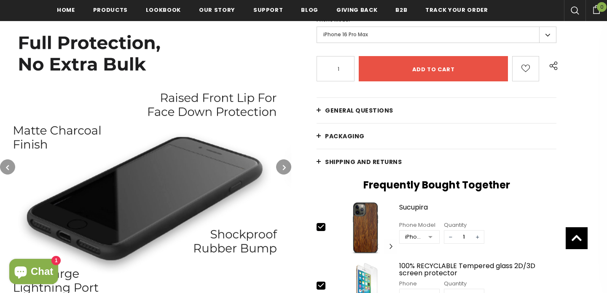
click at [283, 169] on icon "button" at bounding box center [284, 167] width 3 height 8
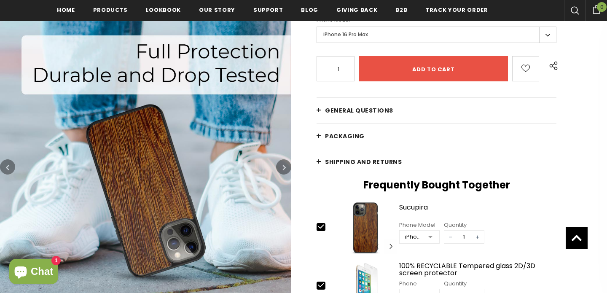
click at [283, 169] on icon "button" at bounding box center [284, 167] width 3 height 8
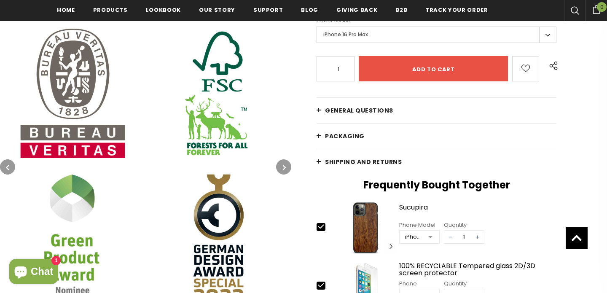
click at [283, 169] on icon "button" at bounding box center [284, 167] width 3 height 8
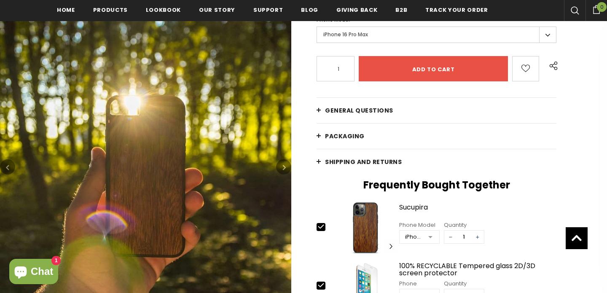
click at [283, 169] on icon "button" at bounding box center [284, 167] width 3 height 8
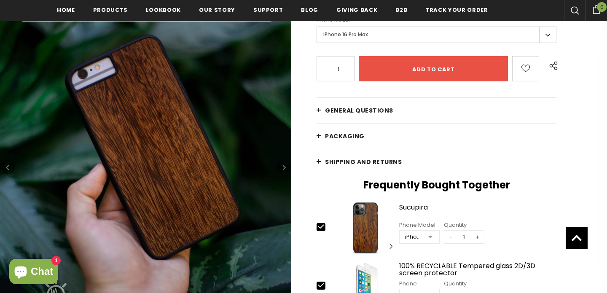
click at [283, 169] on icon "button" at bounding box center [284, 167] width 3 height 8
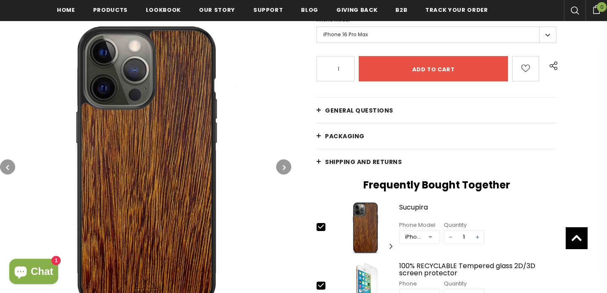
click at [8, 164] on icon "button" at bounding box center [7, 167] width 3 height 8
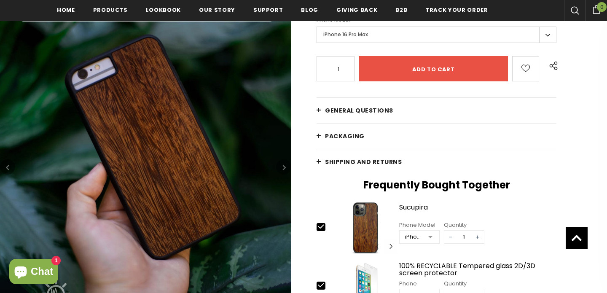
click at [132, 139] on img at bounding box center [145, 166] width 291 height 291
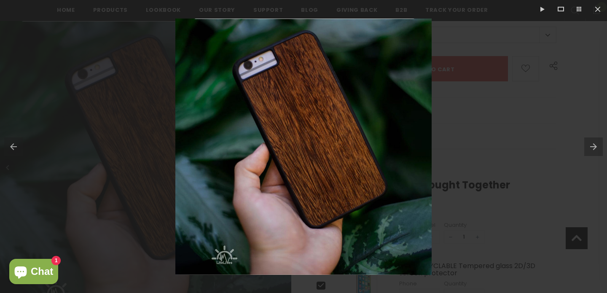
click at [122, 198] on div at bounding box center [303, 146] width 607 height 293
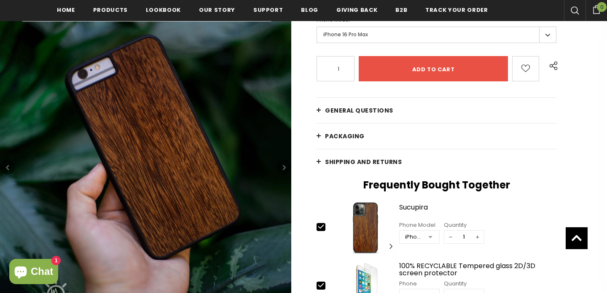
click at [280, 164] on button "button" at bounding box center [283, 166] width 15 height 15
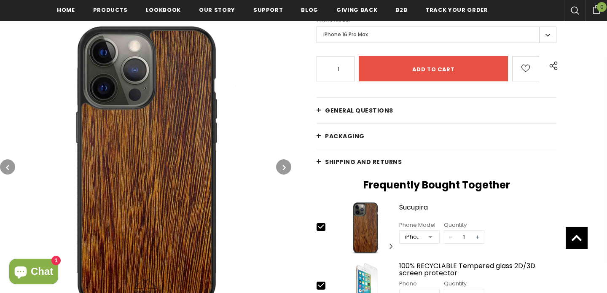
click at [280, 164] on button "button" at bounding box center [283, 166] width 15 height 15
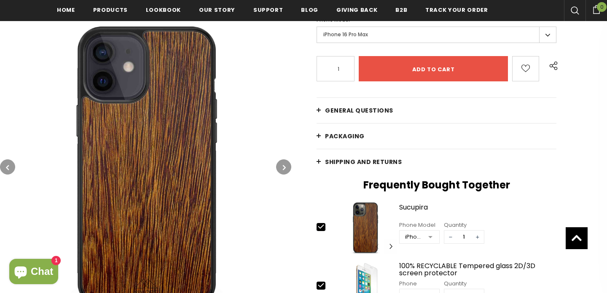
click at [280, 164] on button "button" at bounding box center [283, 166] width 15 height 15
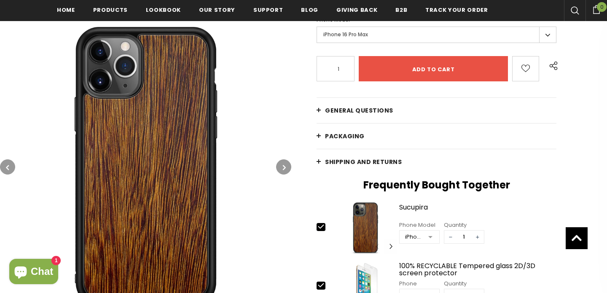
click at [280, 164] on button "button" at bounding box center [283, 166] width 15 height 15
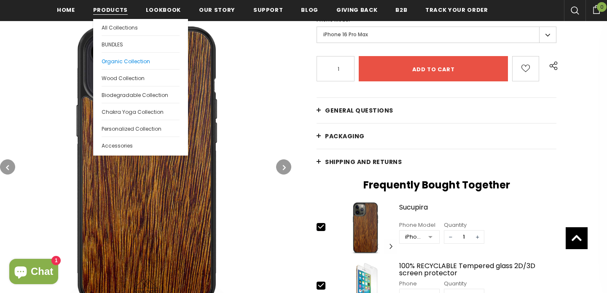
click at [119, 64] on span "Organic Collection" at bounding box center [126, 61] width 48 height 7
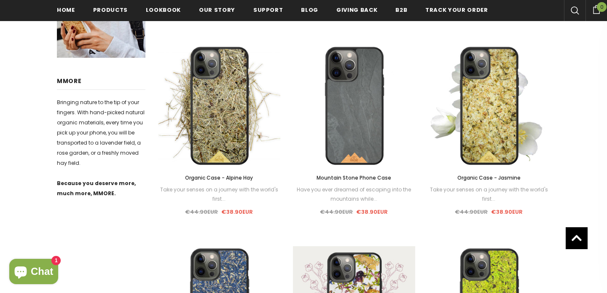
scroll to position [395, 0]
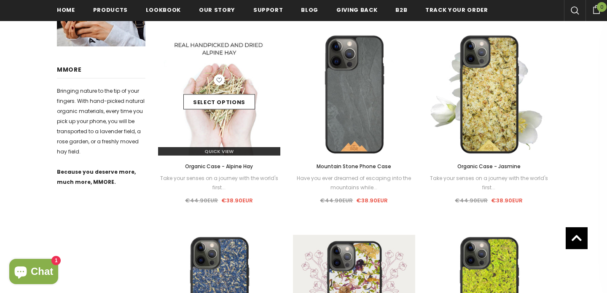
click at [213, 122] on img at bounding box center [219, 94] width 122 height 122
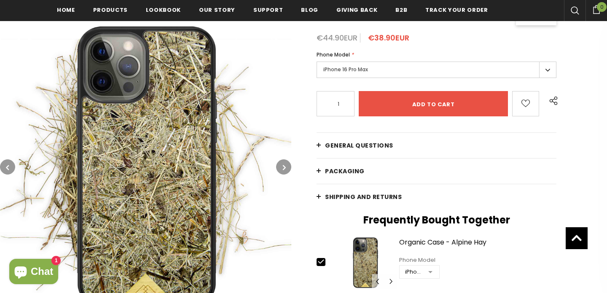
scroll to position [169, 0]
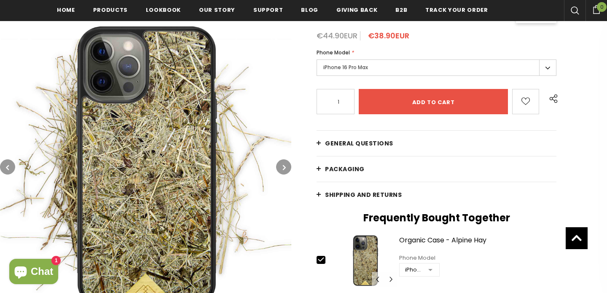
click at [279, 165] on button "button" at bounding box center [283, 166] width 15 height 15
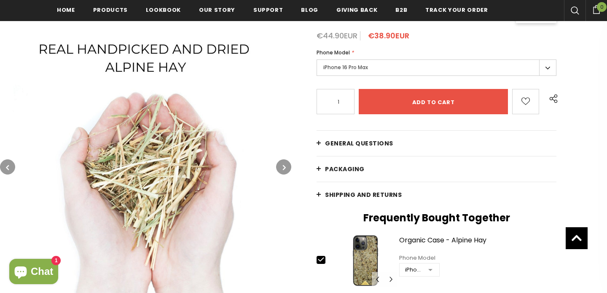
click at [279, 165] on button "button" at bounding box center [283, 166] width 15 height 15
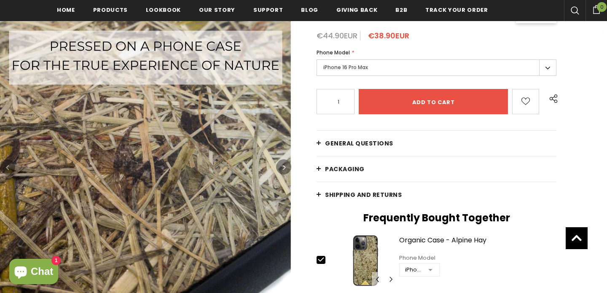
click at [284, 167] on icon "button" at bounding box center [284, 167] width 3 height 8
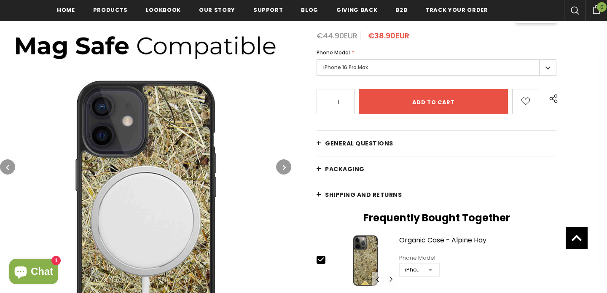
click at [284, 167] on icon "button" at bounding box center [284, 167] width 3 height 8
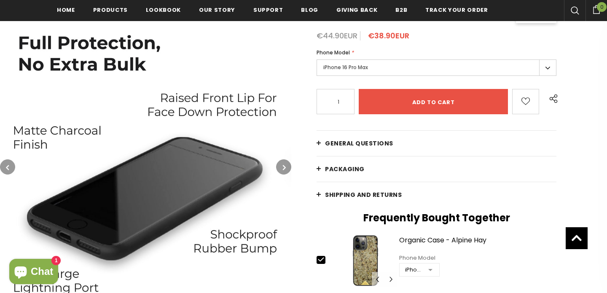
click at [284, 167] on icon "button" at bounding box center [284, 167] width 3 height 8
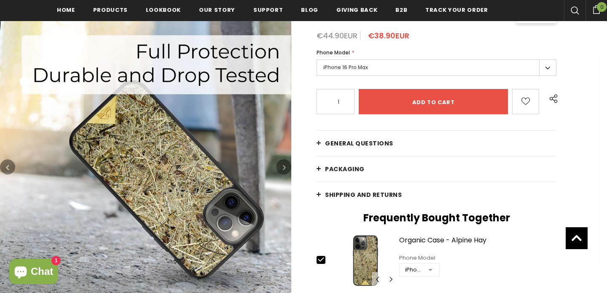
click at [8, 160] on button "button" at bounding box center [7, 166] width 15 height 15
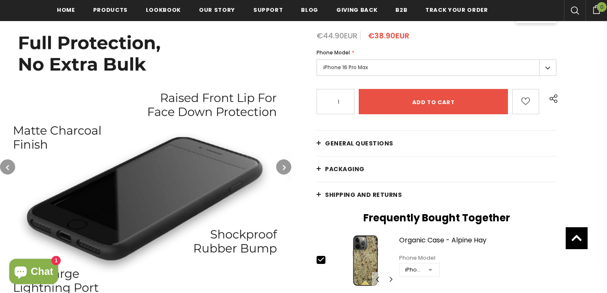
click at [8, 160] on button "button" at bounding box center [7, 166] width 15 height 15
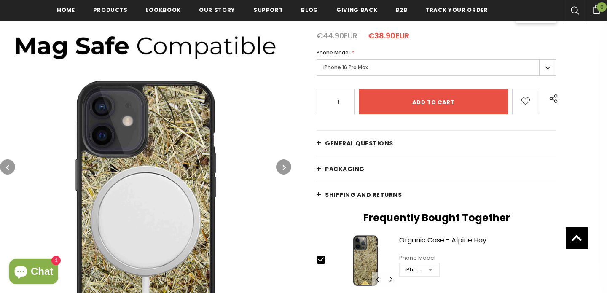
click at [8, 160] on button "button" at bounding box center [7, 166] width 15 height 15
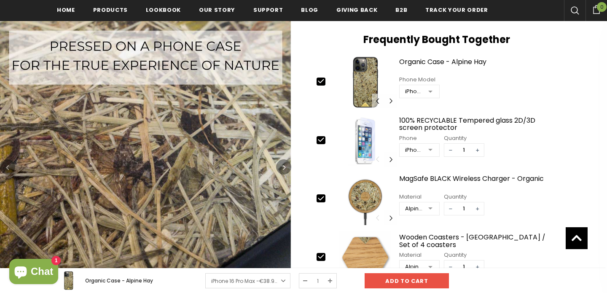
scroll to position [360, 0]
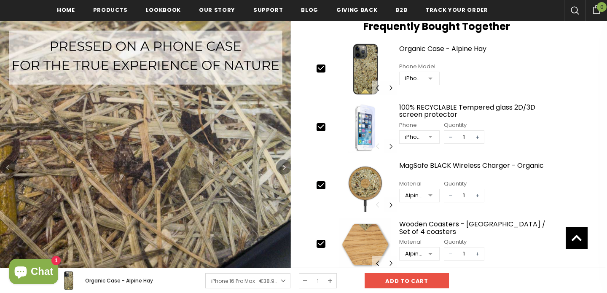
click at [126, 159] on img at bounding box center [145, 166] width 291 height 291
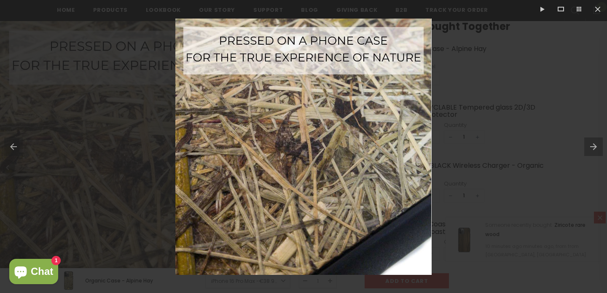
click at [150, 55] on div at bounding box center [303, 146] width 607 height 293
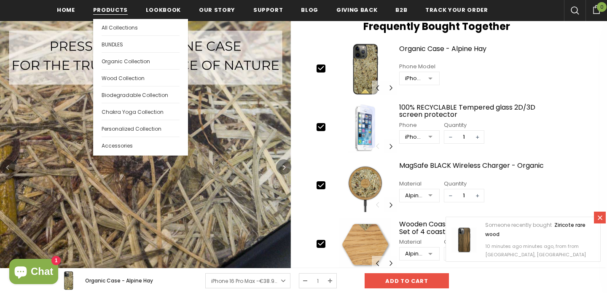
click at [116, 9] on span "Products" at bounding box center [110, 10] width 35 height 8
click at [132, 91] on link "Biodegradable Collection" at bounding box center [141, 94] width 78 height 17
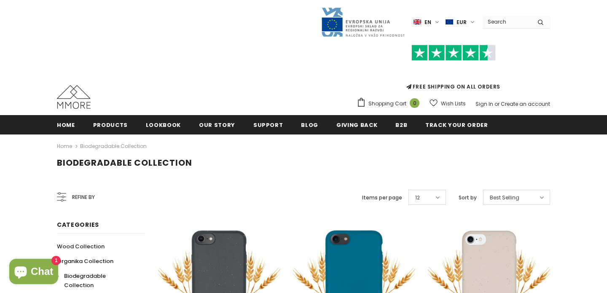
scroll to position [168, 0]
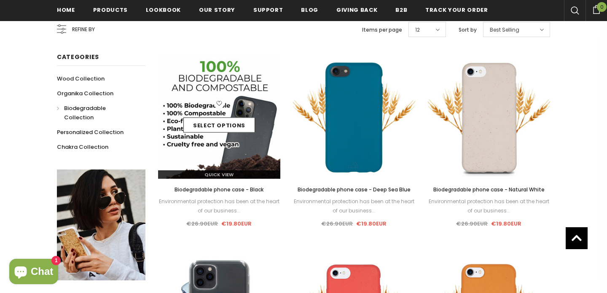
click at [204, 140] on img at bounding box center [219, 118] width 122 height 122
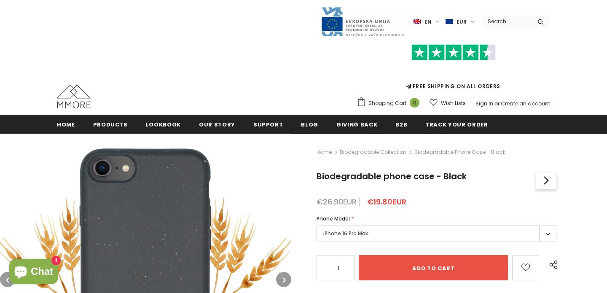
scroll to position [132, 0]
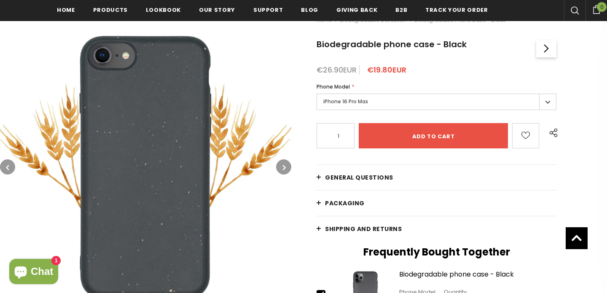
click at [288, 167] on button "button" at bounding box center [283, 166] width 15 height 15
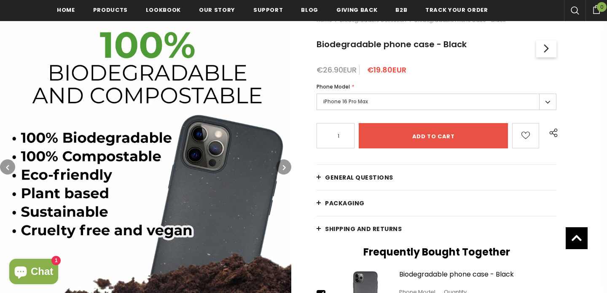
click at [288, 167] on button "button" at bounding box center [283, 166] width 15 height 15
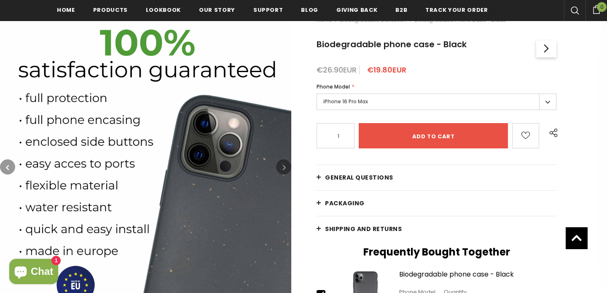
click at [284, 166] on icon "button" at bounding box center [284, 167] width 3 height 8
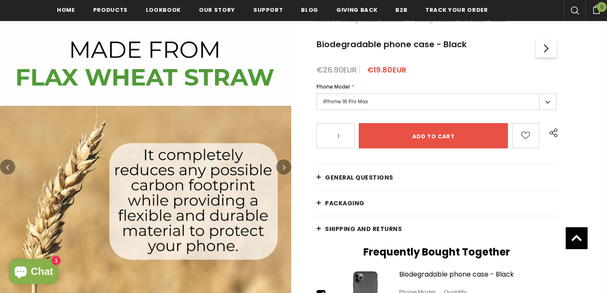
click at [284, 166] on icon "button" at bounding box center [284, 167] width 3 height 8
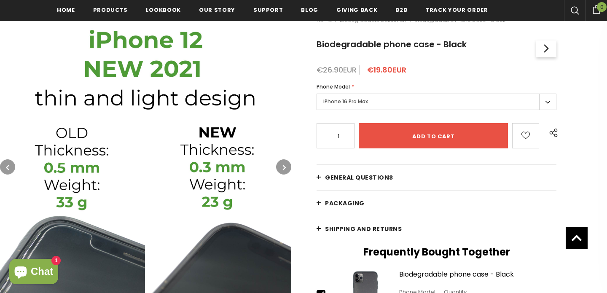
click at [284, 166] on icon "button" at bounding box center [284, 167] width 3 height 8
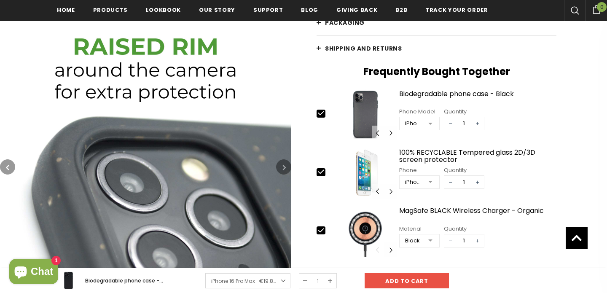
scroll to position [279, 0]
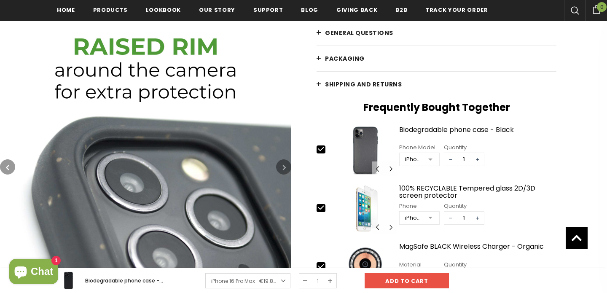
click at [284, 165] on icon "button" at bounding box center [284, 167] width 3 height 8
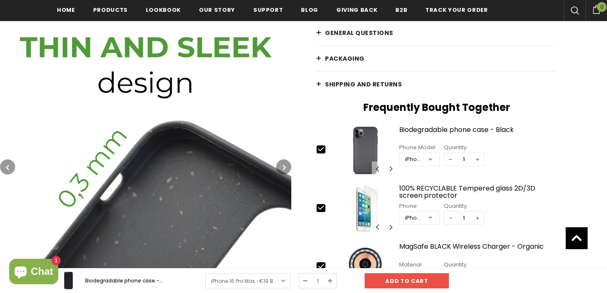
click at [284, 165] on icon "button" at bounding box center [284, 167] width 3 height 8
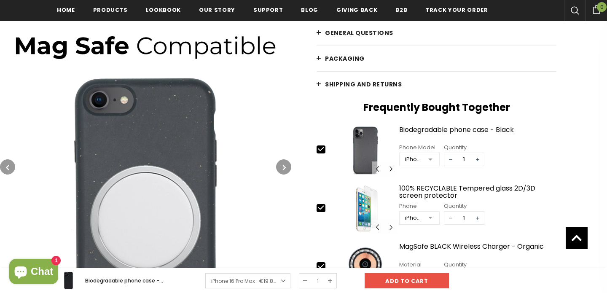
click at [284, 165] on icon "button" at bounding box center [284, 167] width 3 height 8
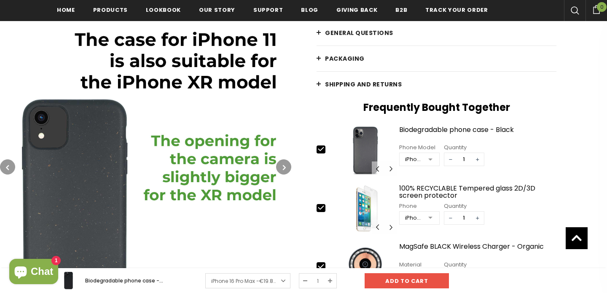
click at [284, 165] on icon "button" at bounding box center [284, 167] width 3 height 8
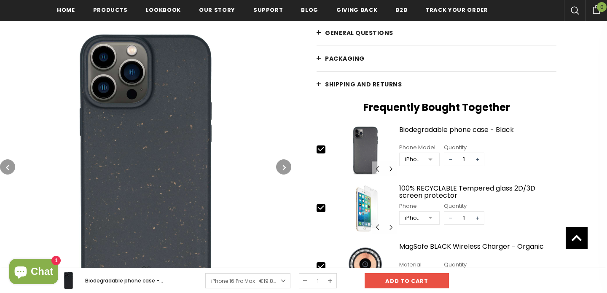
click at [284, 165] on icon "button" at bounding box center [284, 167] width 3 height 8
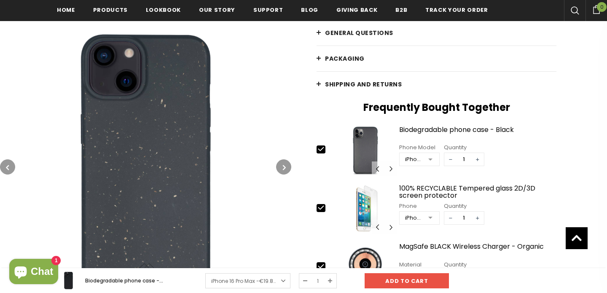
click at [284, 165] on icon "button" at bounding box center [284, 167] width 3 height 8
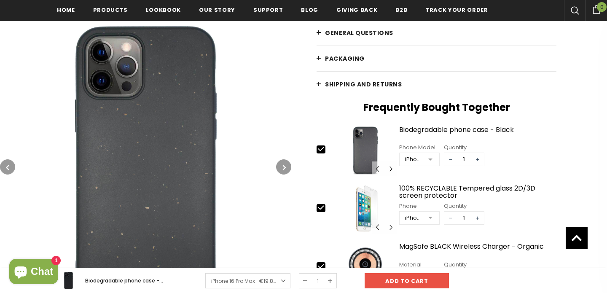
click at [8, 161] on button "button" at bounding box center [7, 166] width 15 height 15
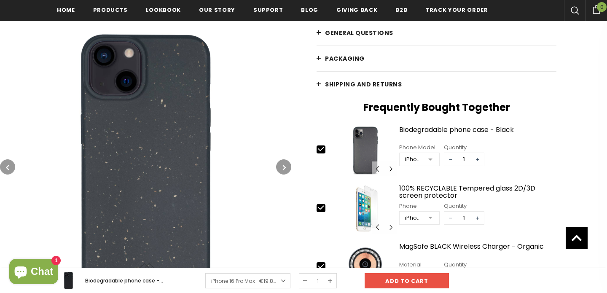
click at [8, 161] on button "button" at bounding box center [7, 166] width 15 height 15
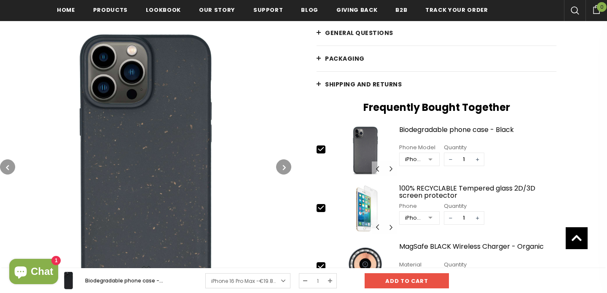
click at [8, 161] on button "button" at bounding box center [7, 166] width 15 height 15
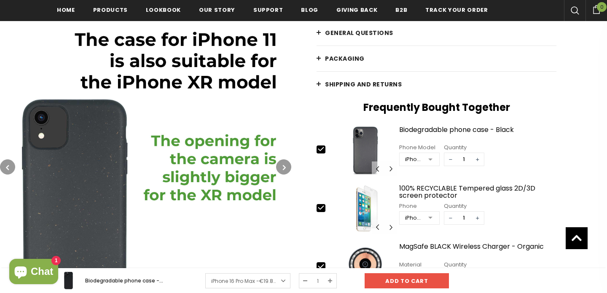
click at [8, 161] on button "button" at bounding box center [7, 166] width 15 height 15
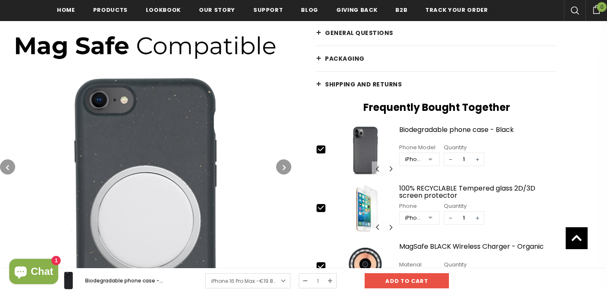
click at [8, 161] on button "button" at bounding box center [7, 166] width 15 height 15
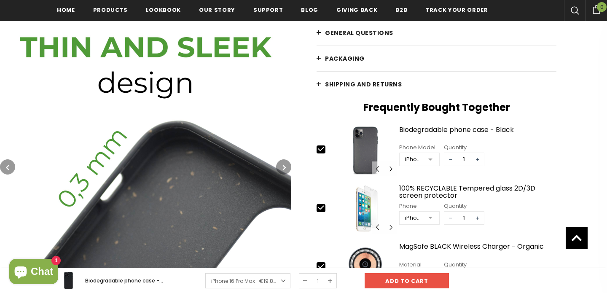
click at [8, 161] on button "button" at bounding box center [7, 166] width 15 height 15
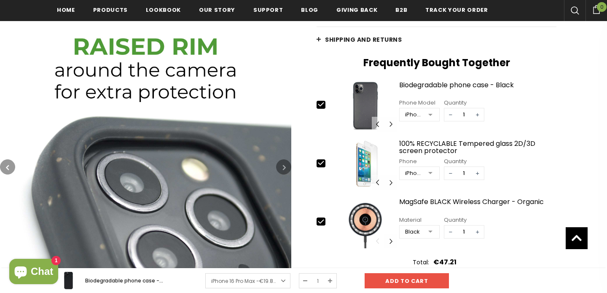
scroll to position [379, 0]
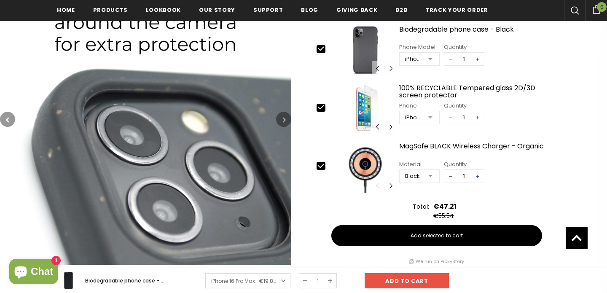
click at [108, 161] on img at bounding box center [145, 118] width 291 height 291
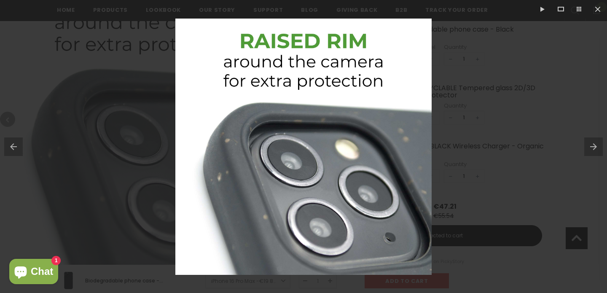
click at [539, 124] on div at bounding box center [303, 146] width 607 height 293
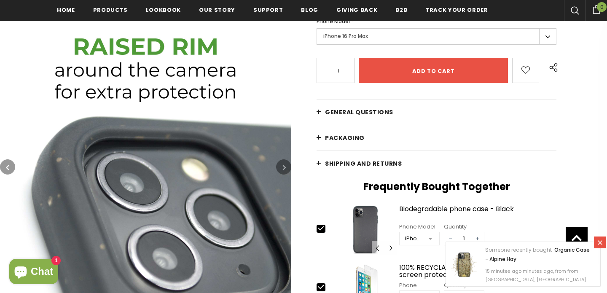
scroll to position [198, 0]
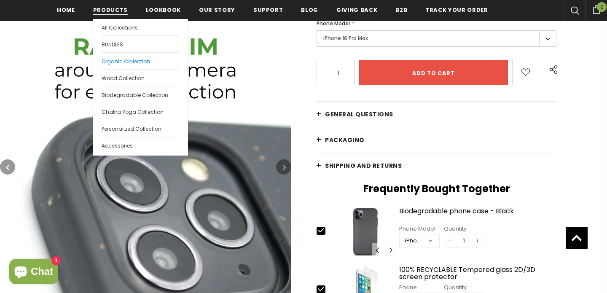
click at [117, 62] on span "Organic Collection" at bounding box center [126, 61] width 48 height 7
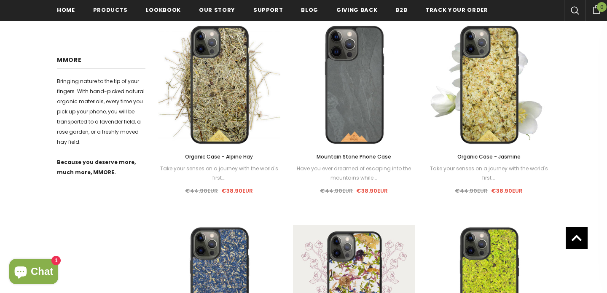
scroll to position [273, 0]
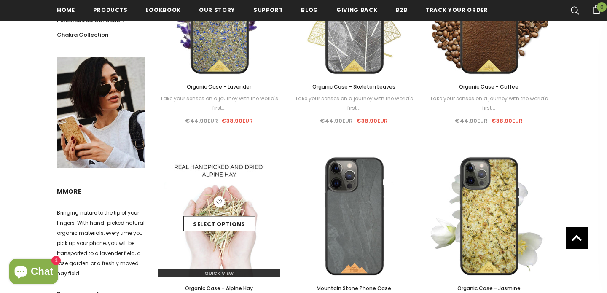
click at [226, 259] on img at bounding box center [219, 216] width 122 height 122
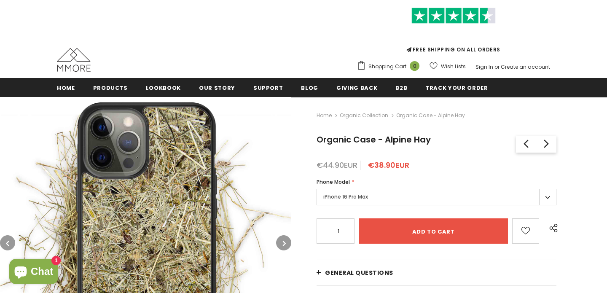
scroll to position [143, 0]
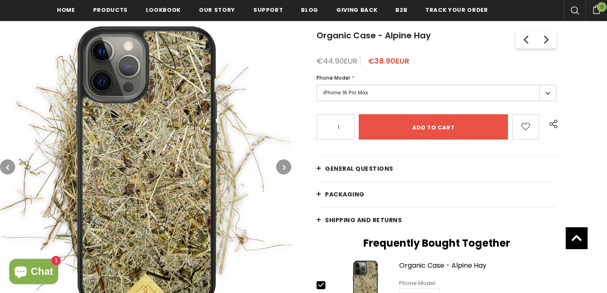
click at [277, 166] on button "button" at bounding box center [283, 166] width 15 height 15
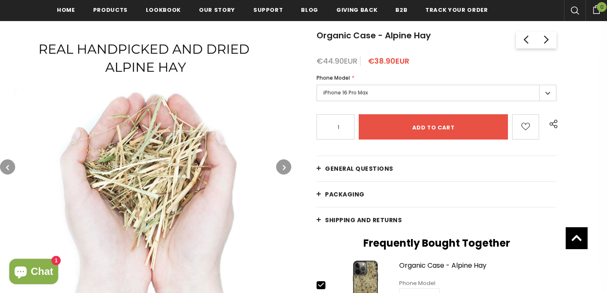
click at [277, 167] on button "button" at bounding box center [283, 166] width 15 height 15
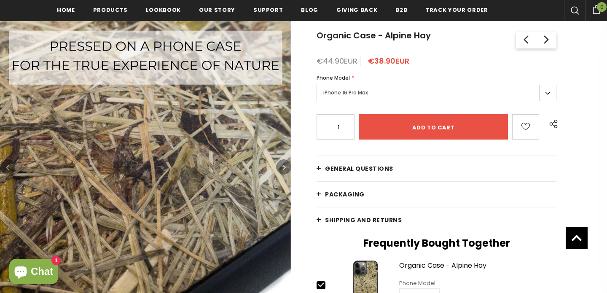
click at [291, 169] on button "button" at bounding box center [283, 166] width 15 height 15
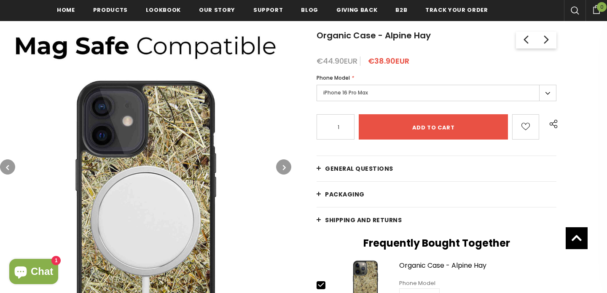
click at [291, 169] on button "button" at bounding box center [283, 166] width 15 height 15
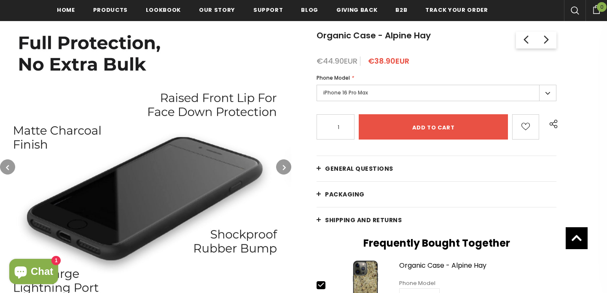
click at [285, 168] on icon "button" at bounding box center [284, 167] width 3 height 8
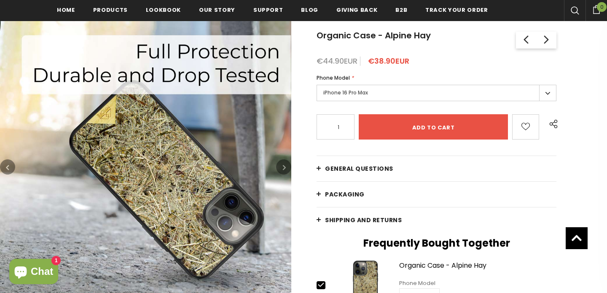
click at [285, 168] on icon "button" at bounding box center [284, 167] width 3 height 8
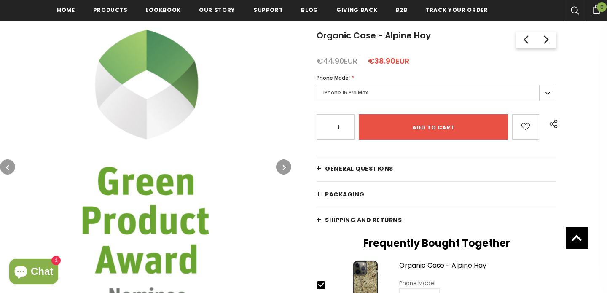
click at [285, 168] on icon "button" at bounding box center [284, 167] width 3 height 8
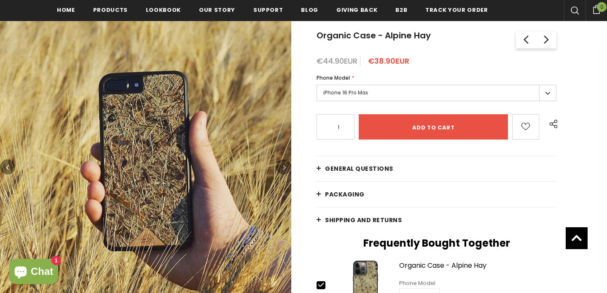
click at [285, 168] on icon "button" at bounding box center [284, 167] width 3 height 8
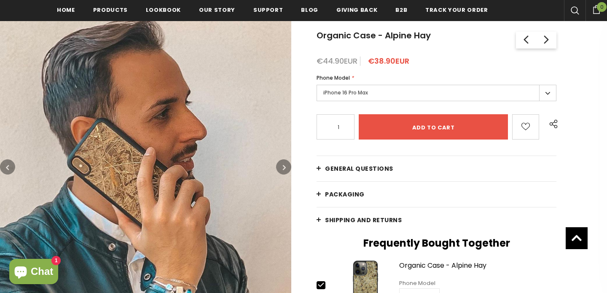
click at [285, 168] on icon "button" at bounding box center [284, 167] width 3 height 8
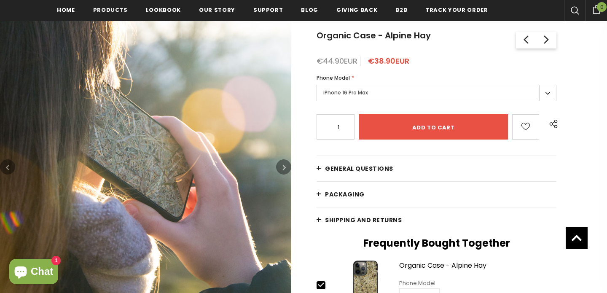
click at [285, 168] on icon "button" at bounding box center [284, 167] width 3 height 8
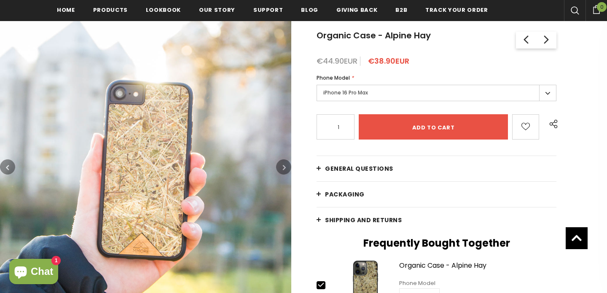
click at [285, 168] on icon "button" at bounding box center [284, 167] width 3 height 8
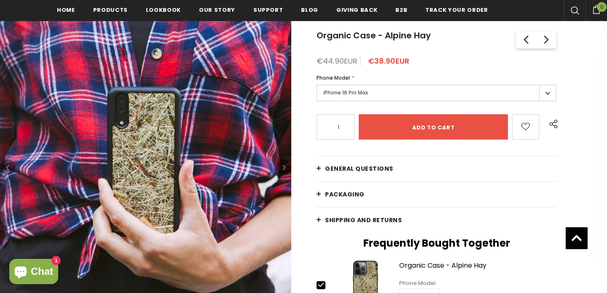
click at [285, 168] on icon "button" at bounding box center [284, 167] width 3 height 8
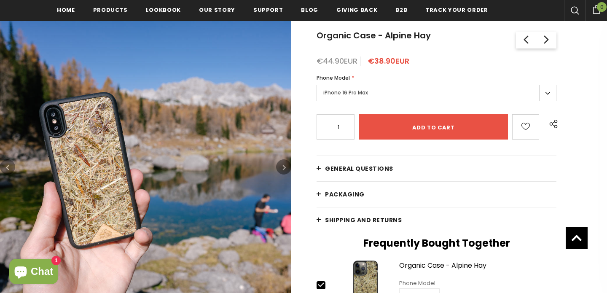
click at [285, 168] on icon "button" at bounding box center [284, 167] width 3 height 8
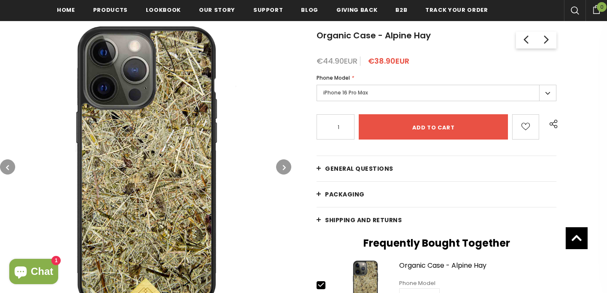
click at [191, 149] on img at bounding box center [145, 166] width 291 height 291
